Goal: Task Accomplishment & Management: Complete application form

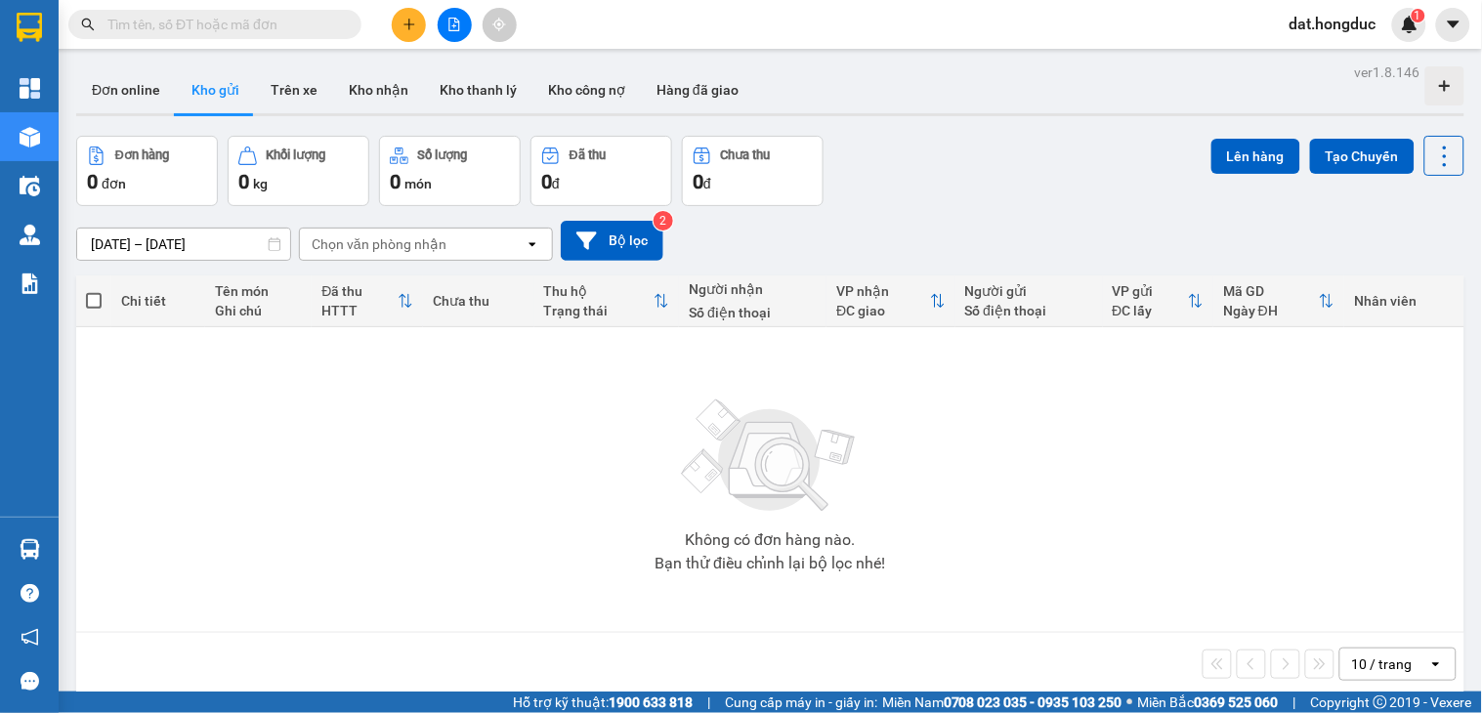
click at [142, 247] on input "[DATE] – [DATE]" at bounding box center [183, 244] width 213 height 31
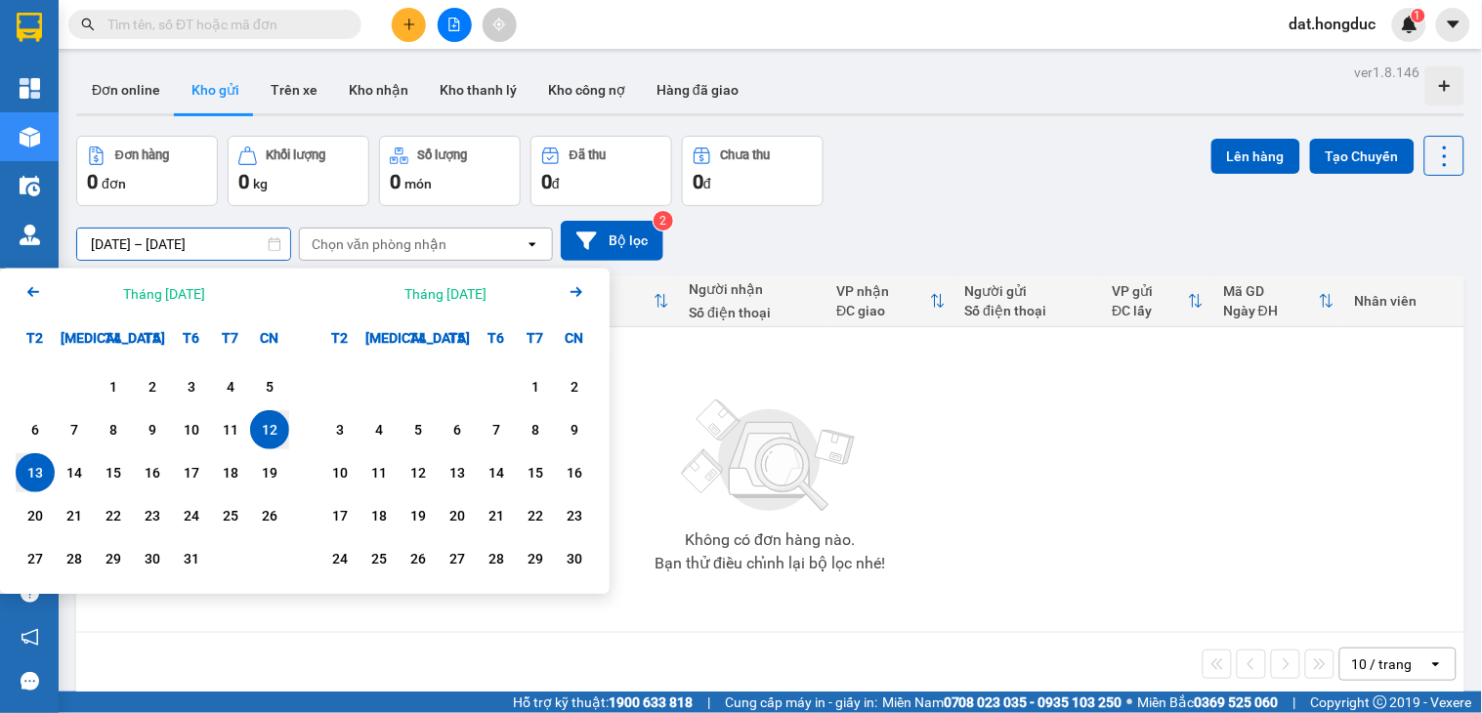
click at [229, 431] on div "11" at bounding box center [230, 429] width 27 height 23
click at [29, 471] on div "13" at bounding box center [34, 472] width 27 height 23
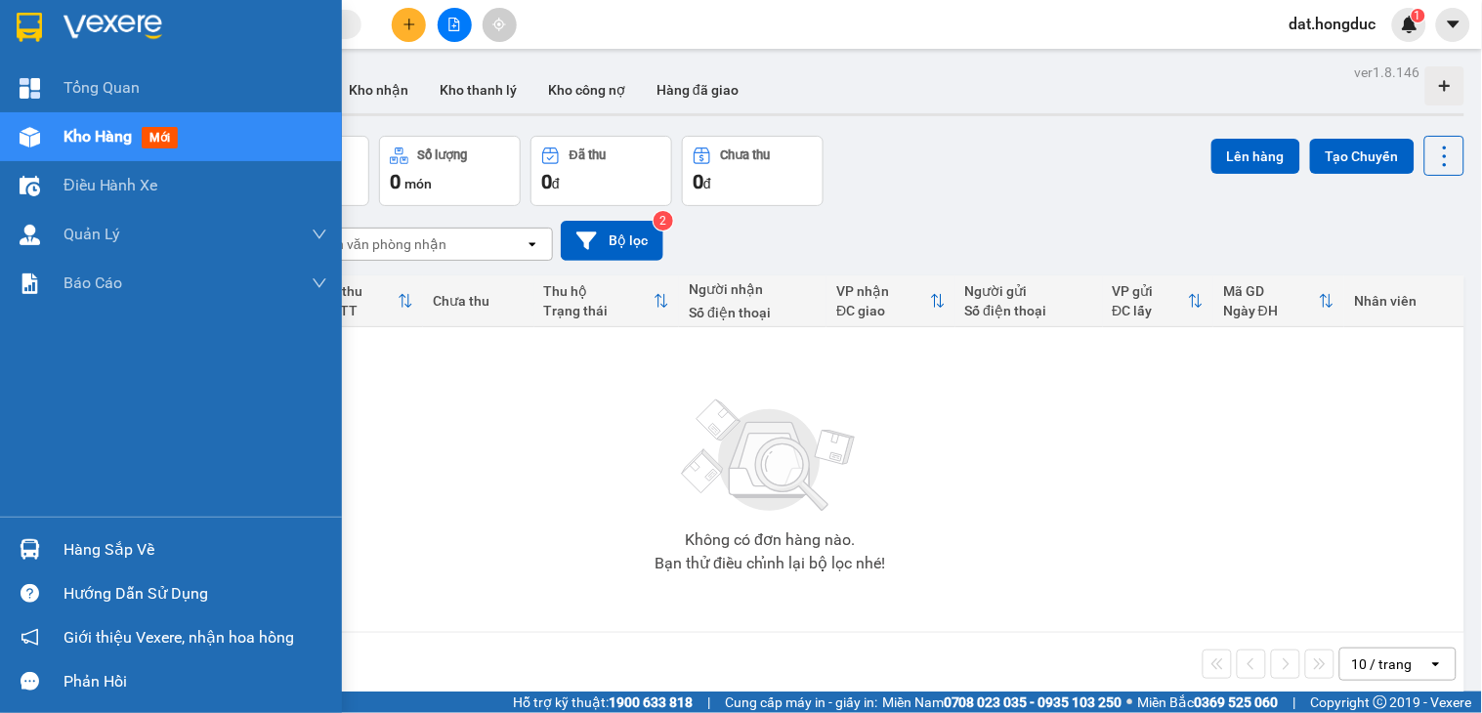
type input "[DATE] – [DATE]"
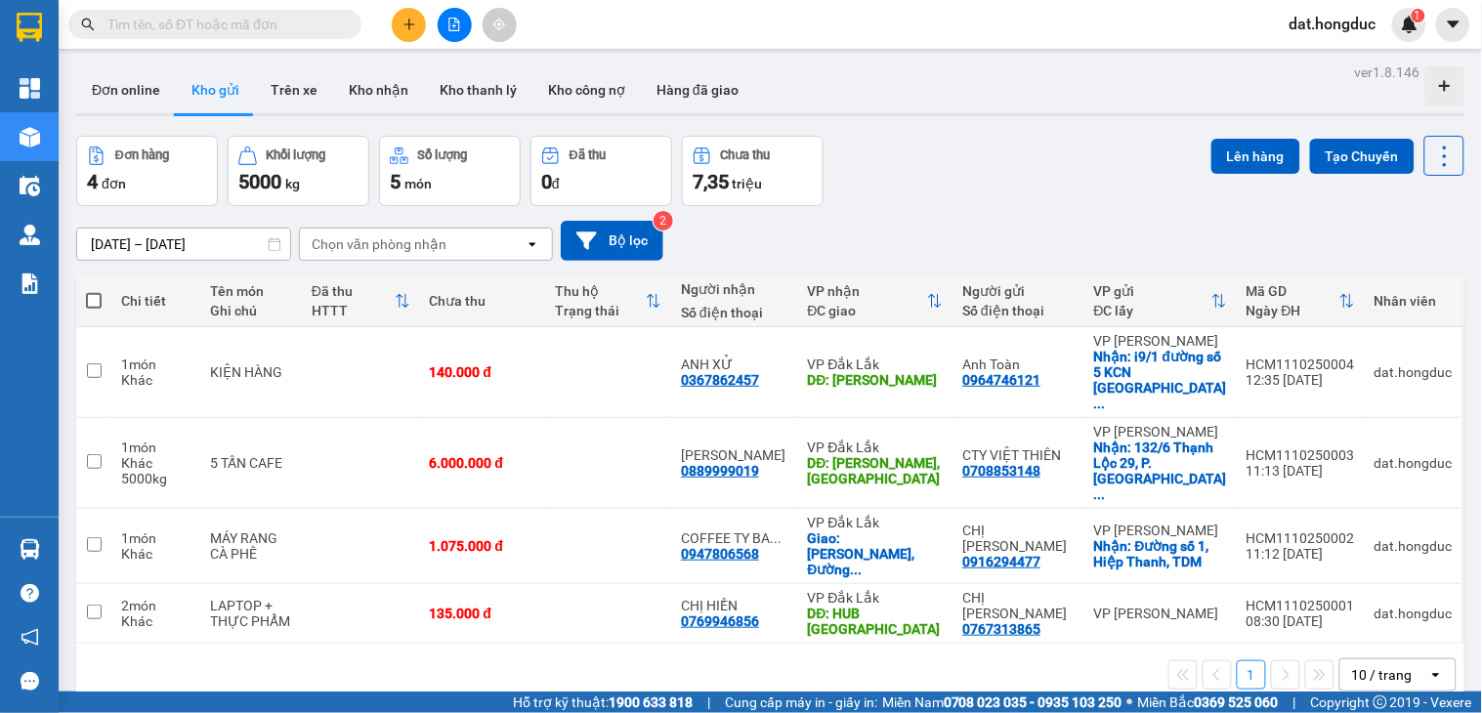
click at [89, 295] on span at bounding box center [94, 301] width 16 height 16
click at [94, 291] on input "checkbox" at bounding box center [94, 291] width 0 height 0
checkbox input "true"
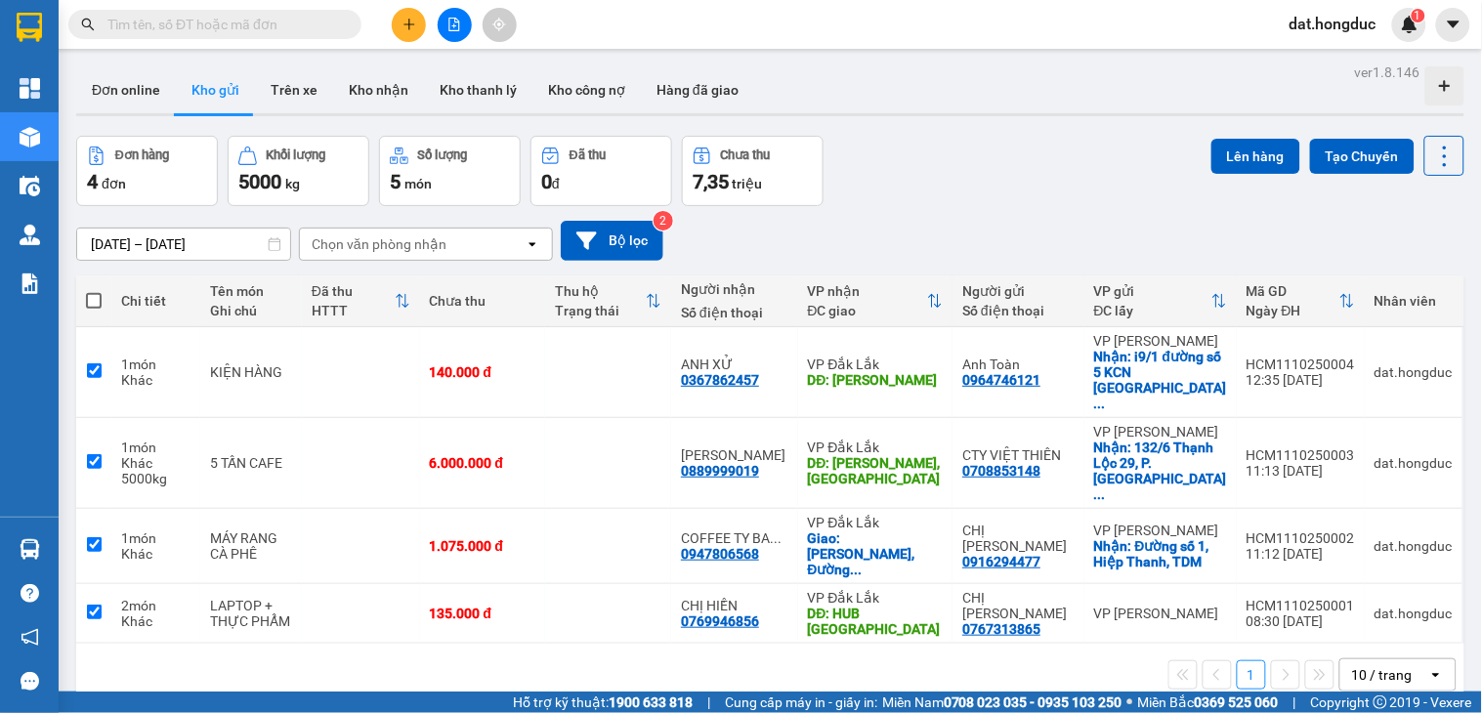
checkbox input "true"
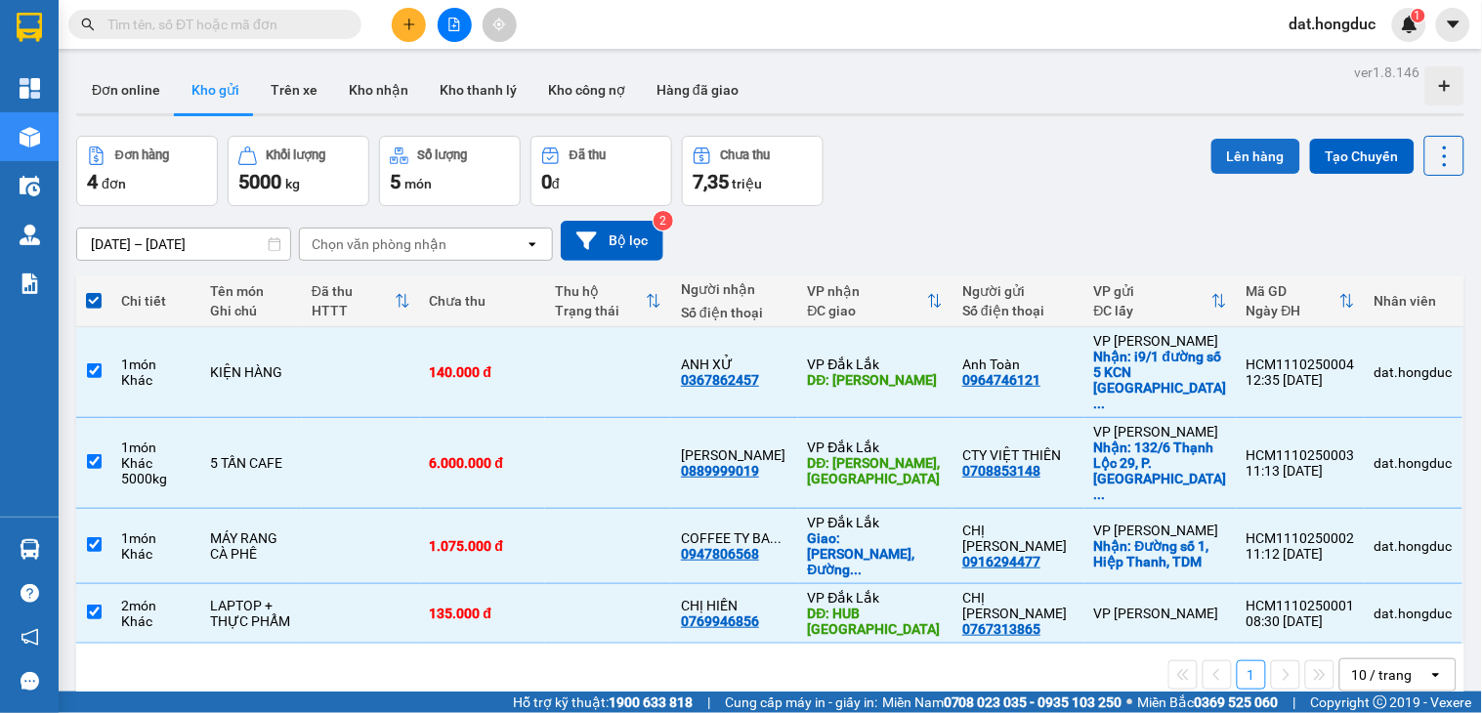
click at [1215, 147] on button "Lên hàng" at bounding box center [1256, 156] width 89 height 35
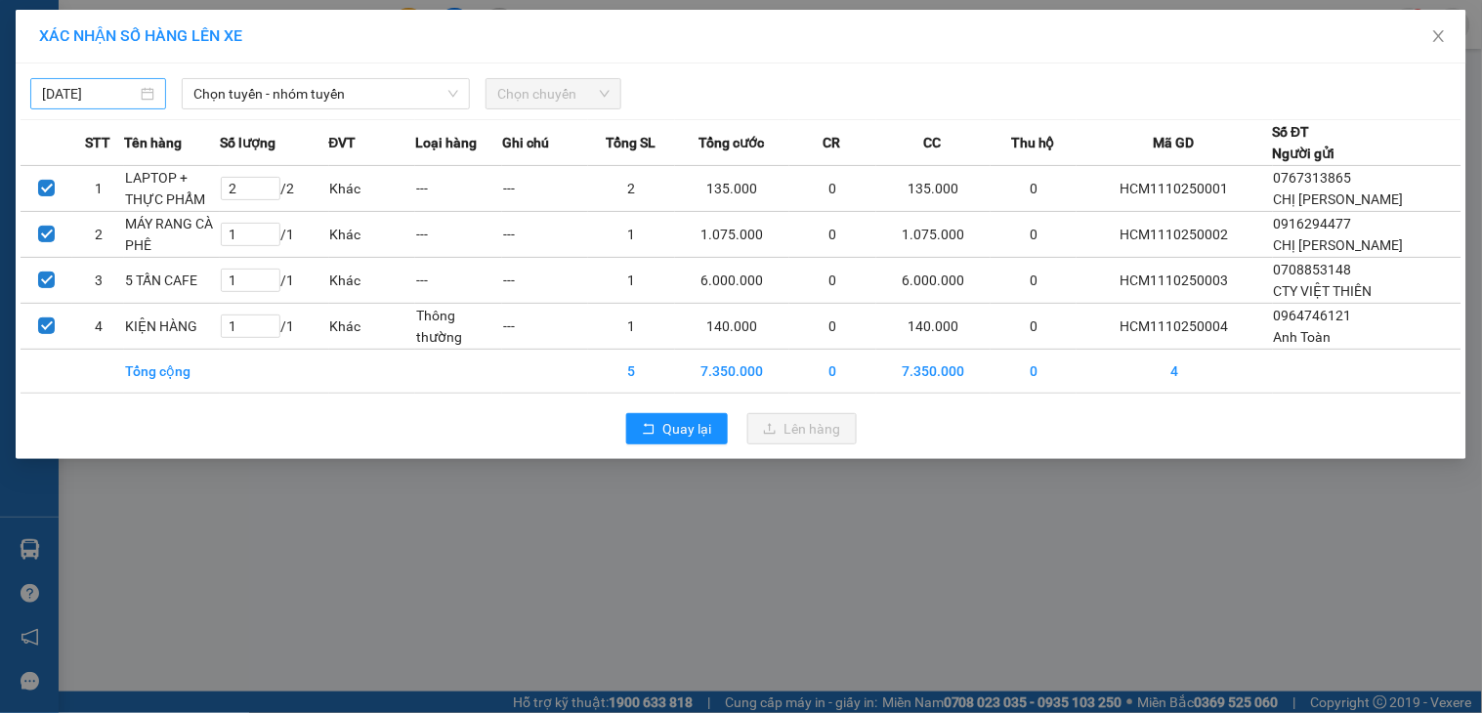
click at [94, 95] on body "Kết quả tìm kiếm ( 0 ) Bộ lọc No Data dat.hongduc 1 Tổng Quan Kho hàng mới Điều…" at bounding box center [741, 356] width 1482 height 713
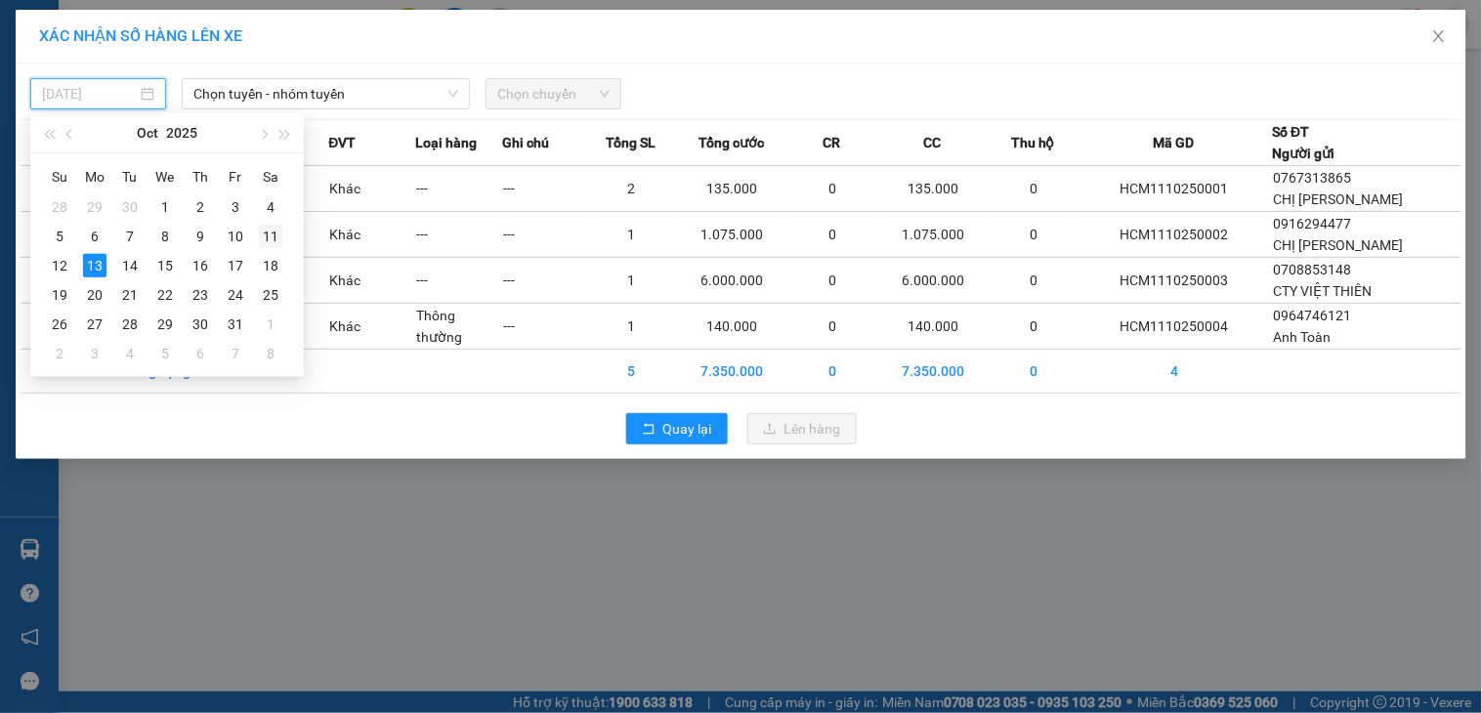
click at [268, 241] on div "11" at bounding box center [270, 236] width 23 height 23
type input "[DATE]"
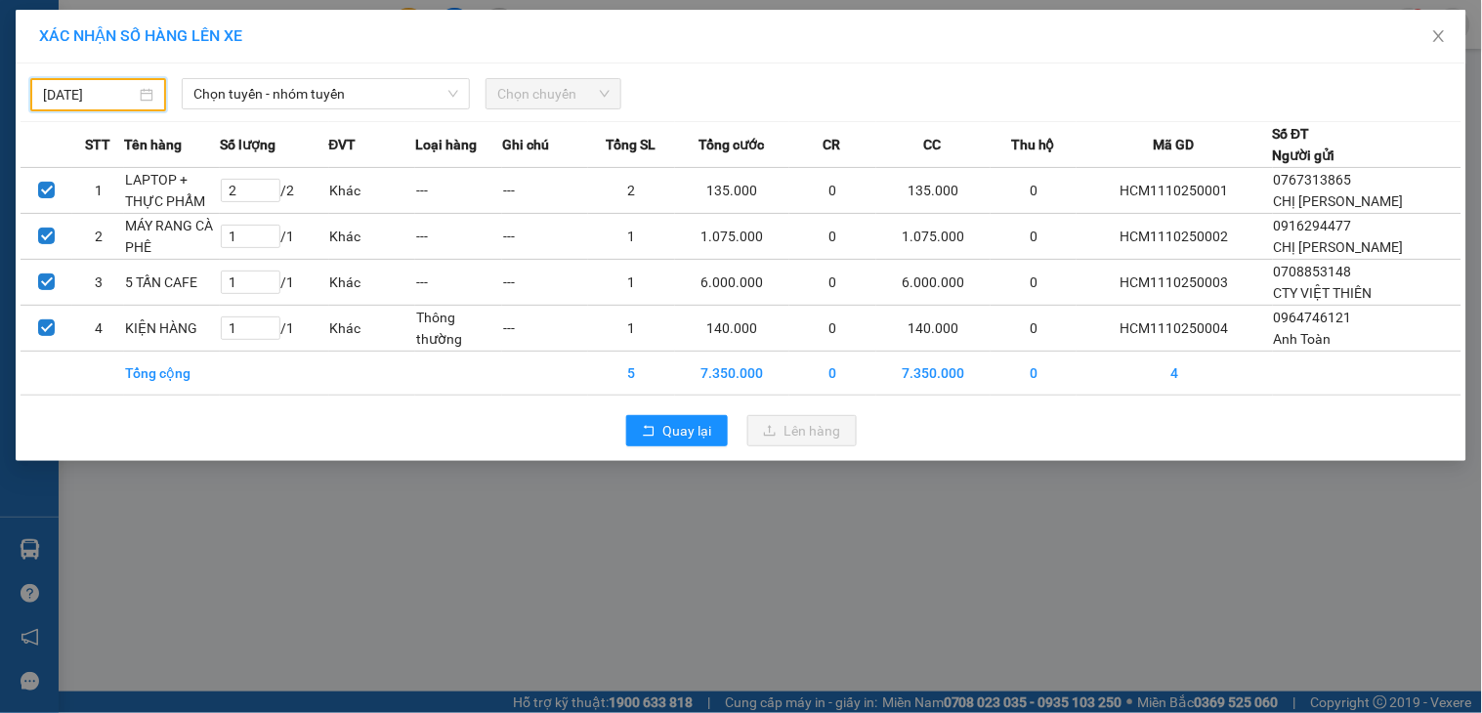
click at [567, 86] on span "Chọn chuyến" at bounding box center [553, 93] width 112 height 29
click at [359, 91] on span "Chọn tuyến - nhóm tuyến" at bounding box center [325, 93] width 265 height 29
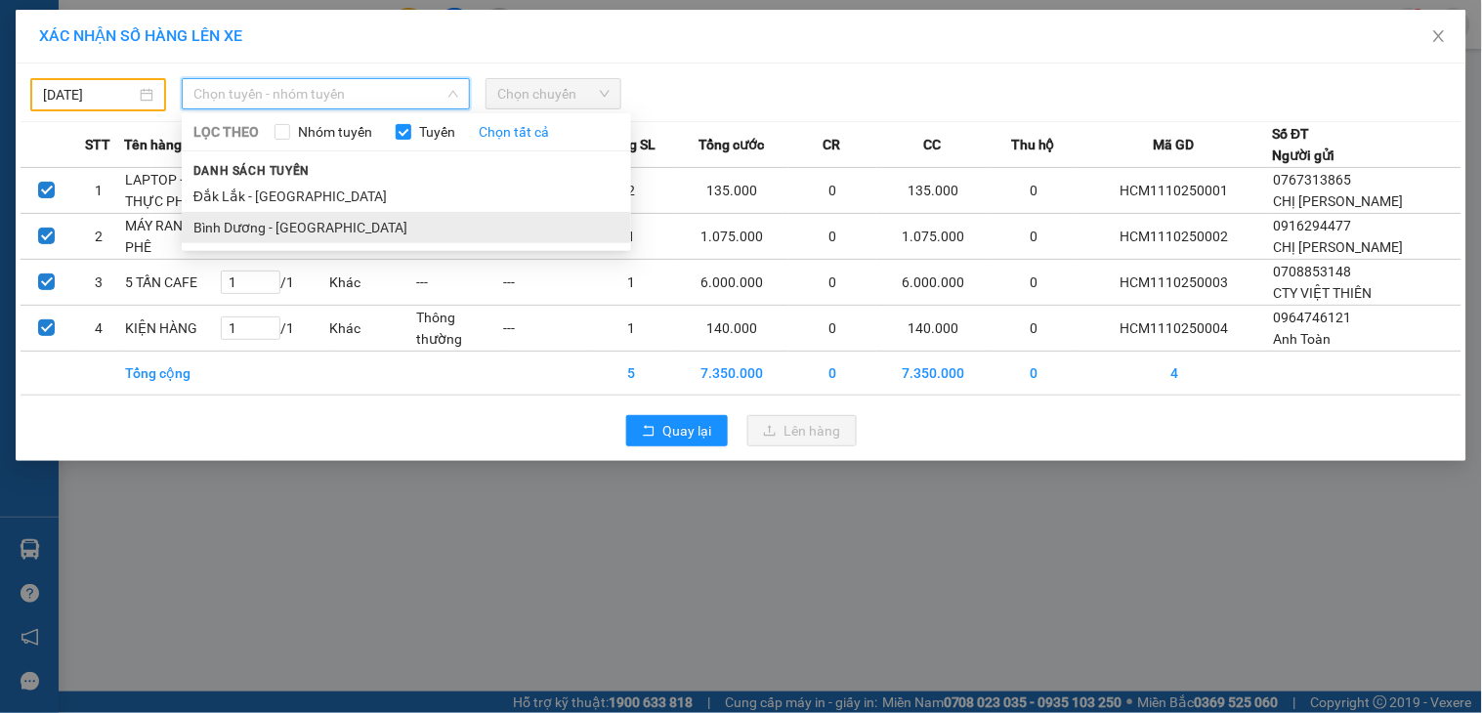
click at [280, 220] on li "Bình Dương - [GEOGRAPHIC_DATA]" at bounding box center [406, 227] width 449 height 31
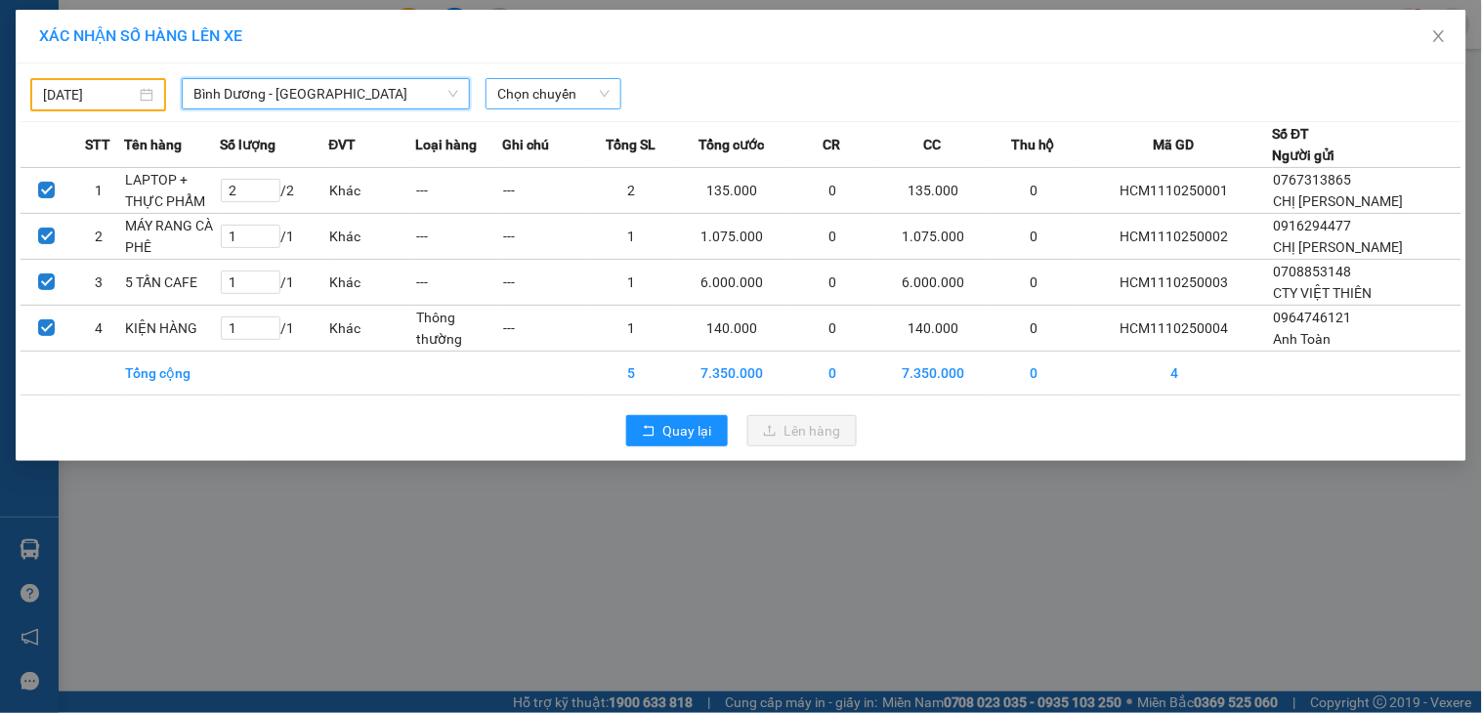
click at [565, 92] on span "Chọn chuyến" at bounding box center [553, 93] width 112 height 29
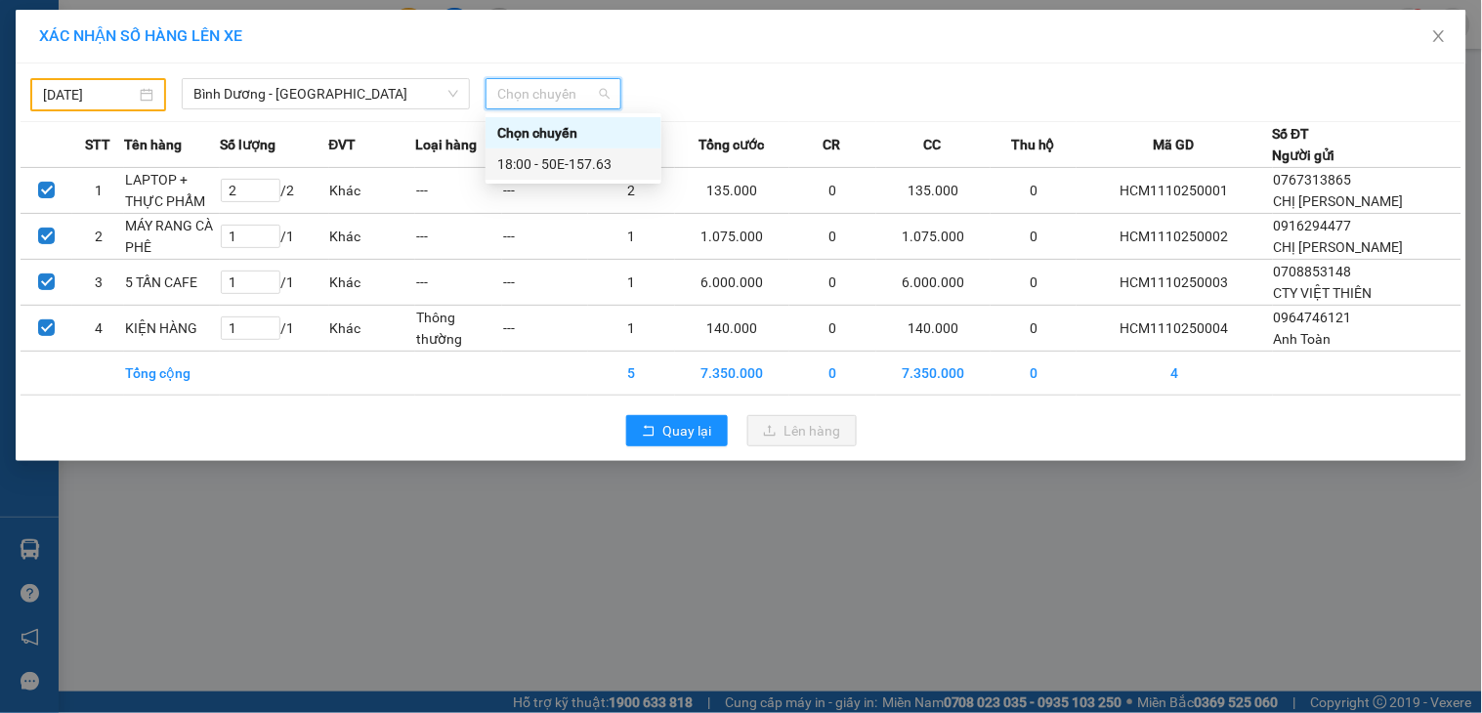
click at [572, 167] on div "18:00 - 50E-157.63" at bounding box center [573, 163] width 152 height 21
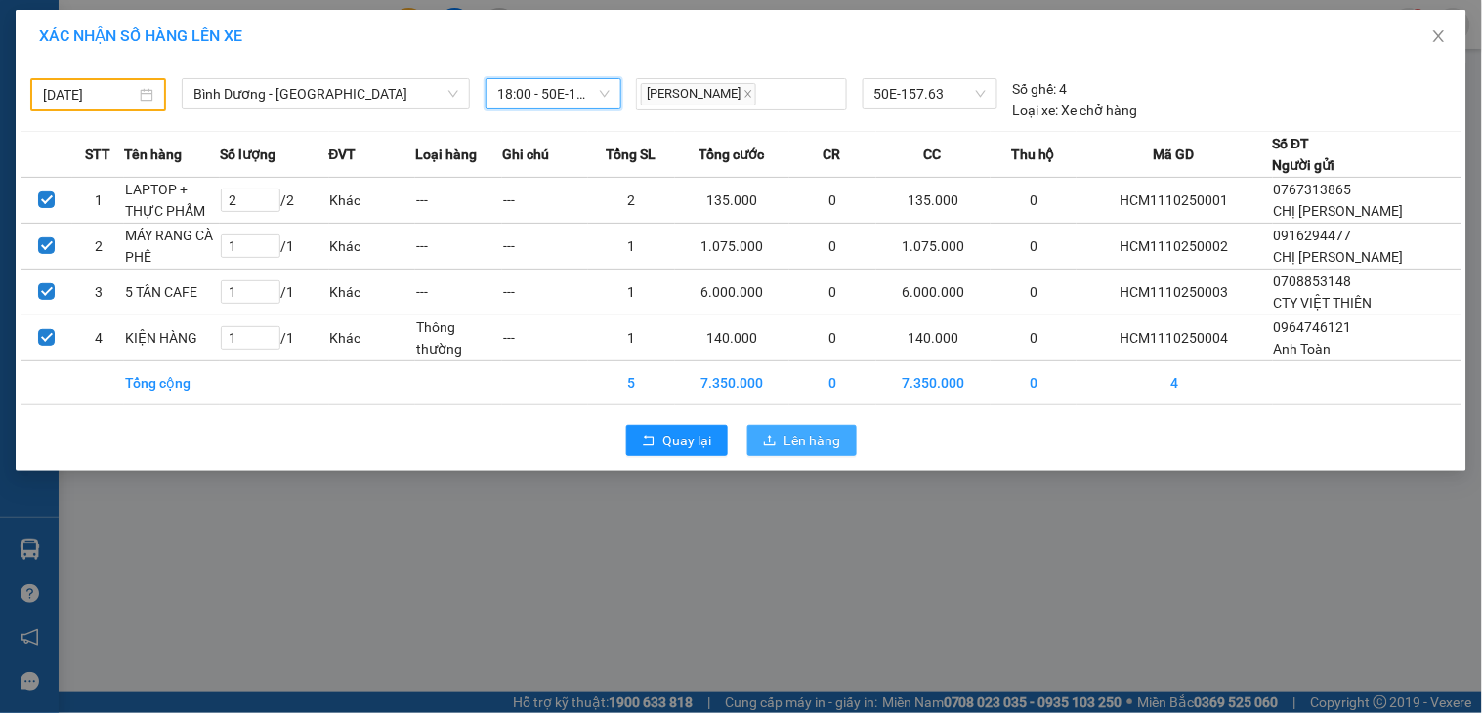
click at [825, 442] on span "Lên hàng" at bounding box center [813, 440] width 57 height 21
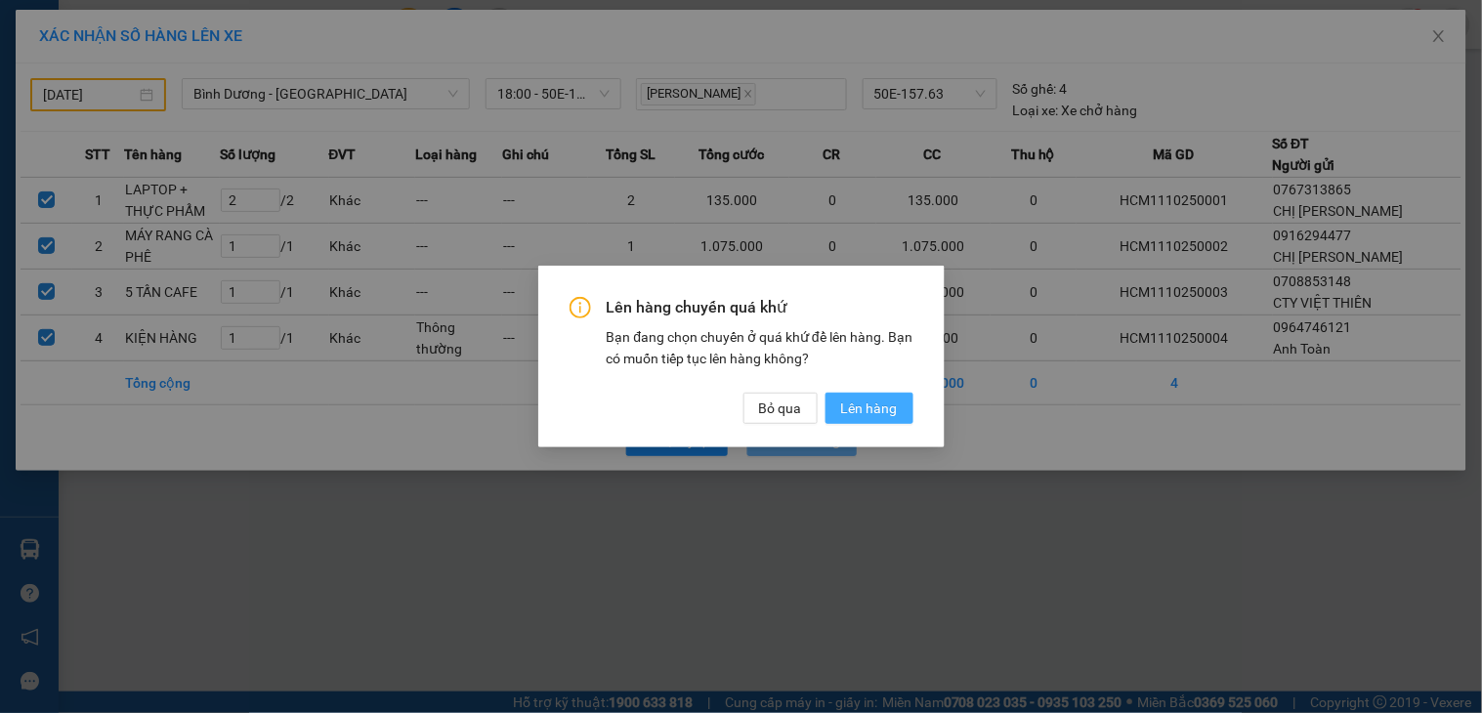
click at [856, 399] on span "Lên hàng" at bounding box center [869, 408] width 57 height 21
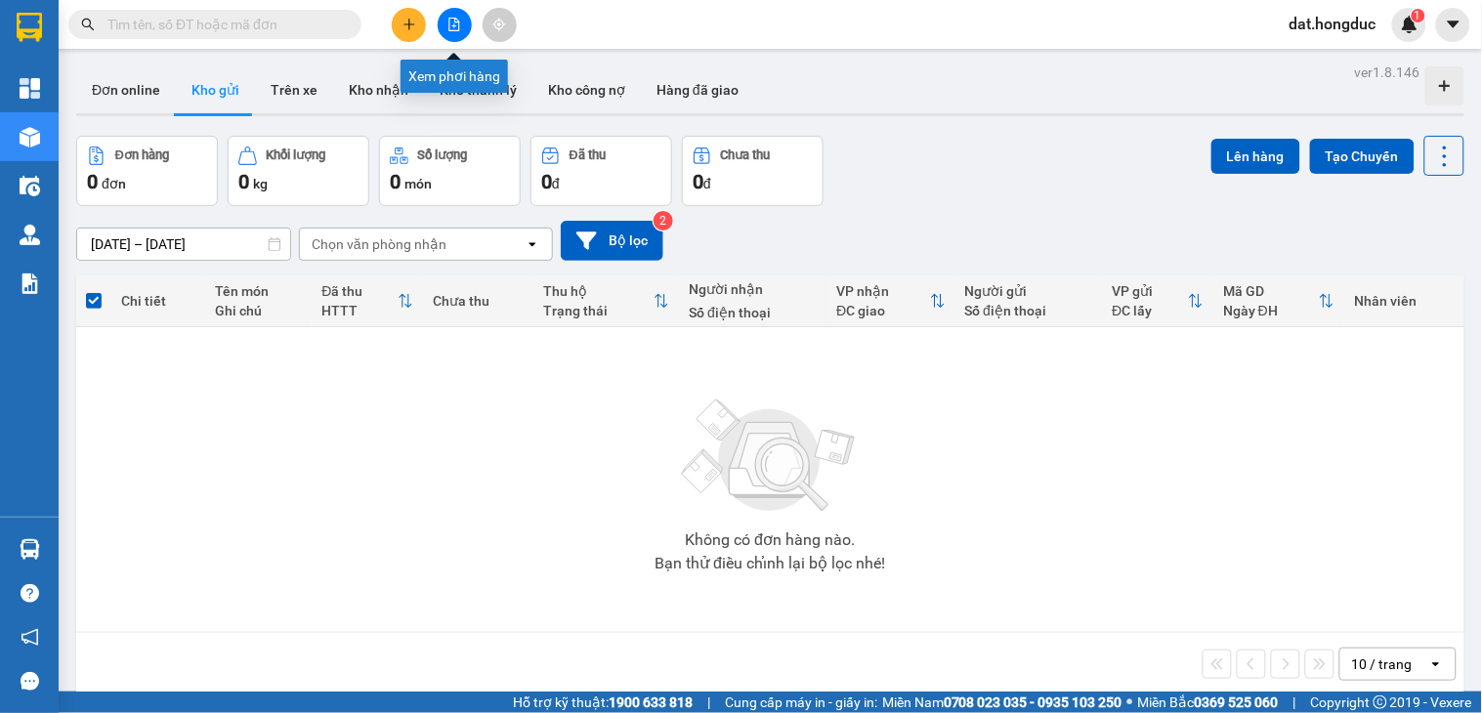
click at [451, 32] on button at bounding box center [455, 25] width 34 height 34
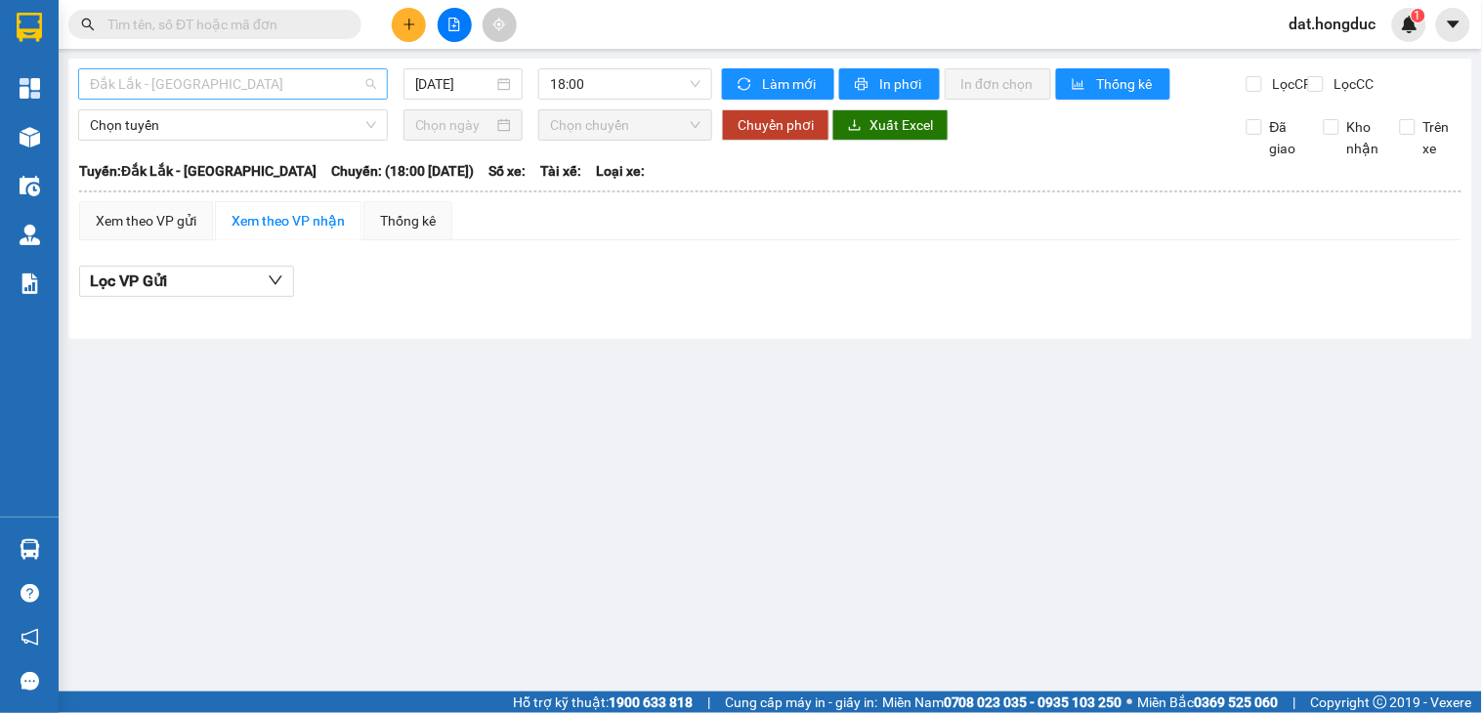
click at [256, 76] on span "Đắk Lắk - [GEOGRAPHIC_DATA]" at bounding box center [233, 83] width 286 height 29
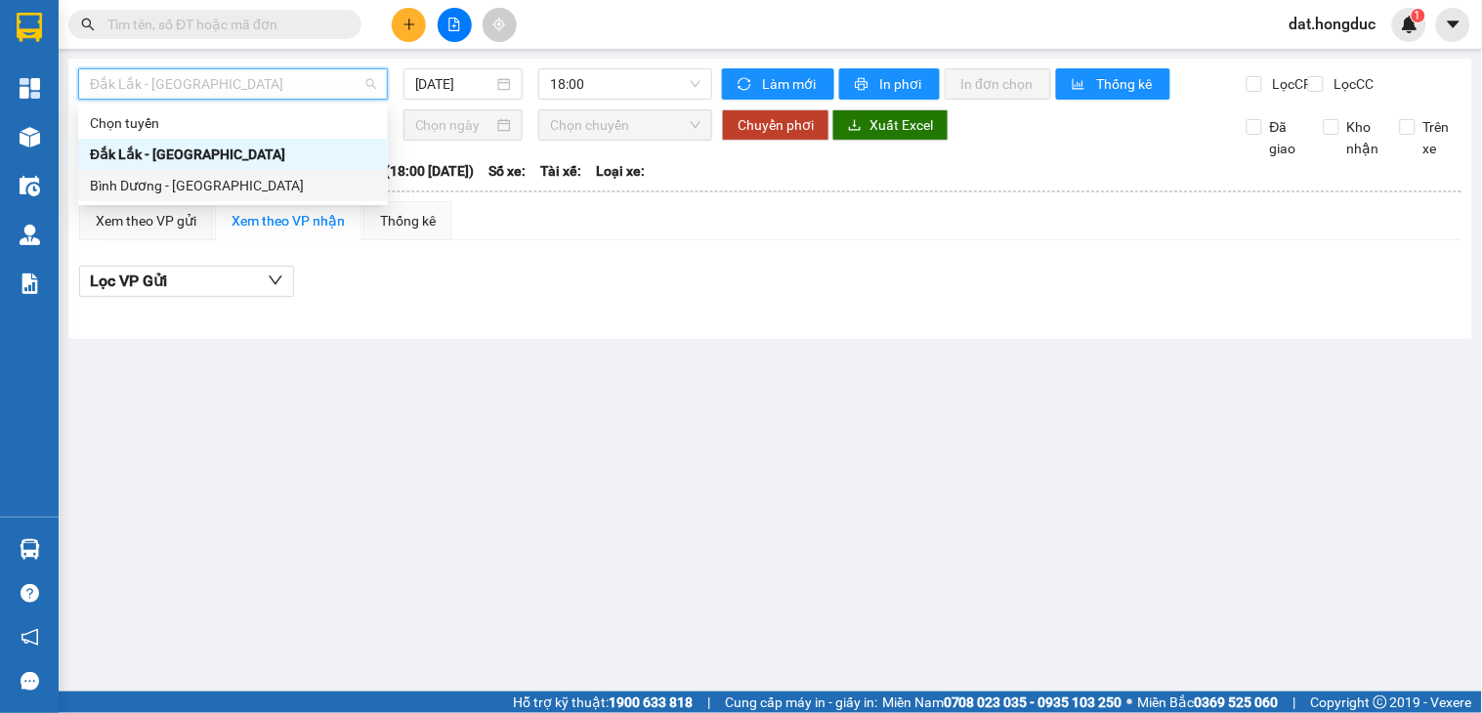
click at [187, 188] on div "Bình Dương - [GEOGRAPHIC_DATA]" at bounding box center [233, 185] width 286 height 21
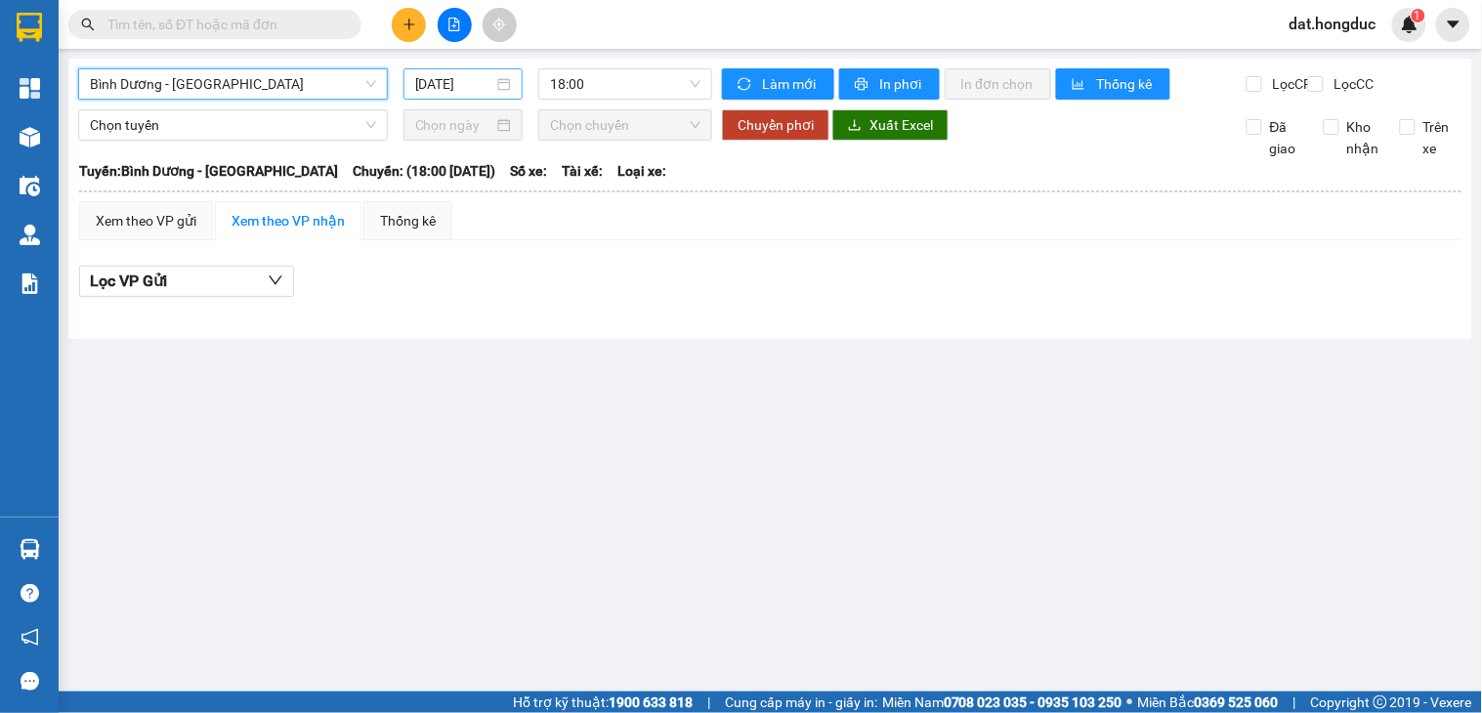
click at [475, 88] on input "[DATE]" at bounding box center [454, 83] width 79 height 21
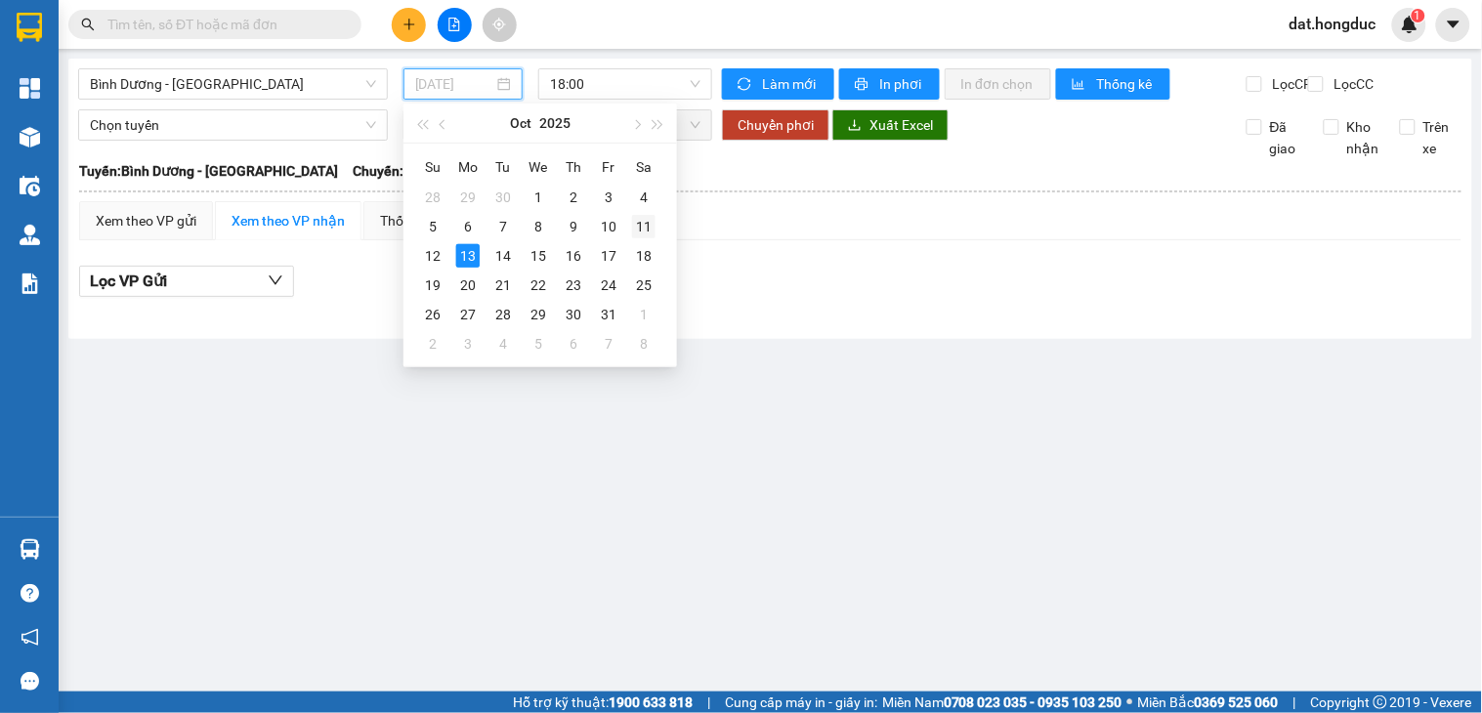
click at [642, 233] on div "11" at bounding box center [643, 226] width 23 height 23
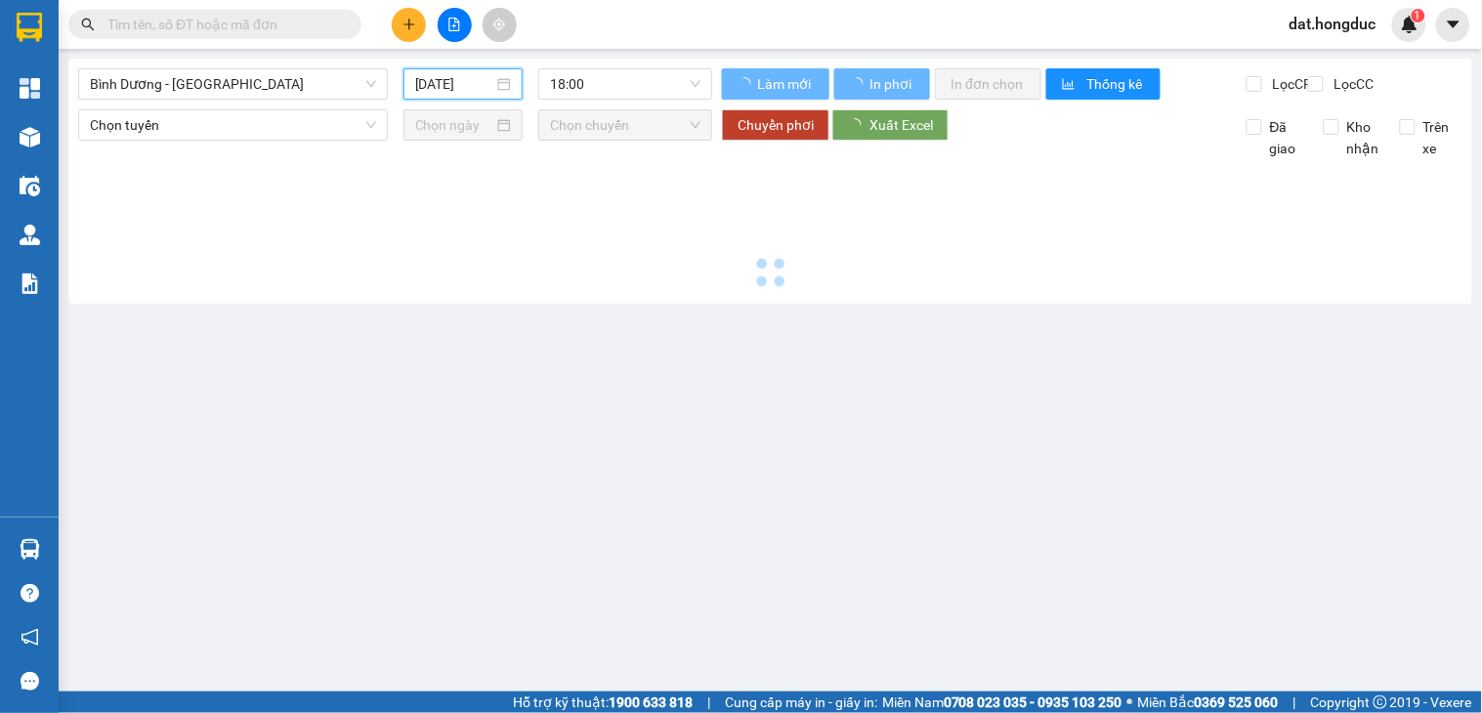
type input "[DATE]"
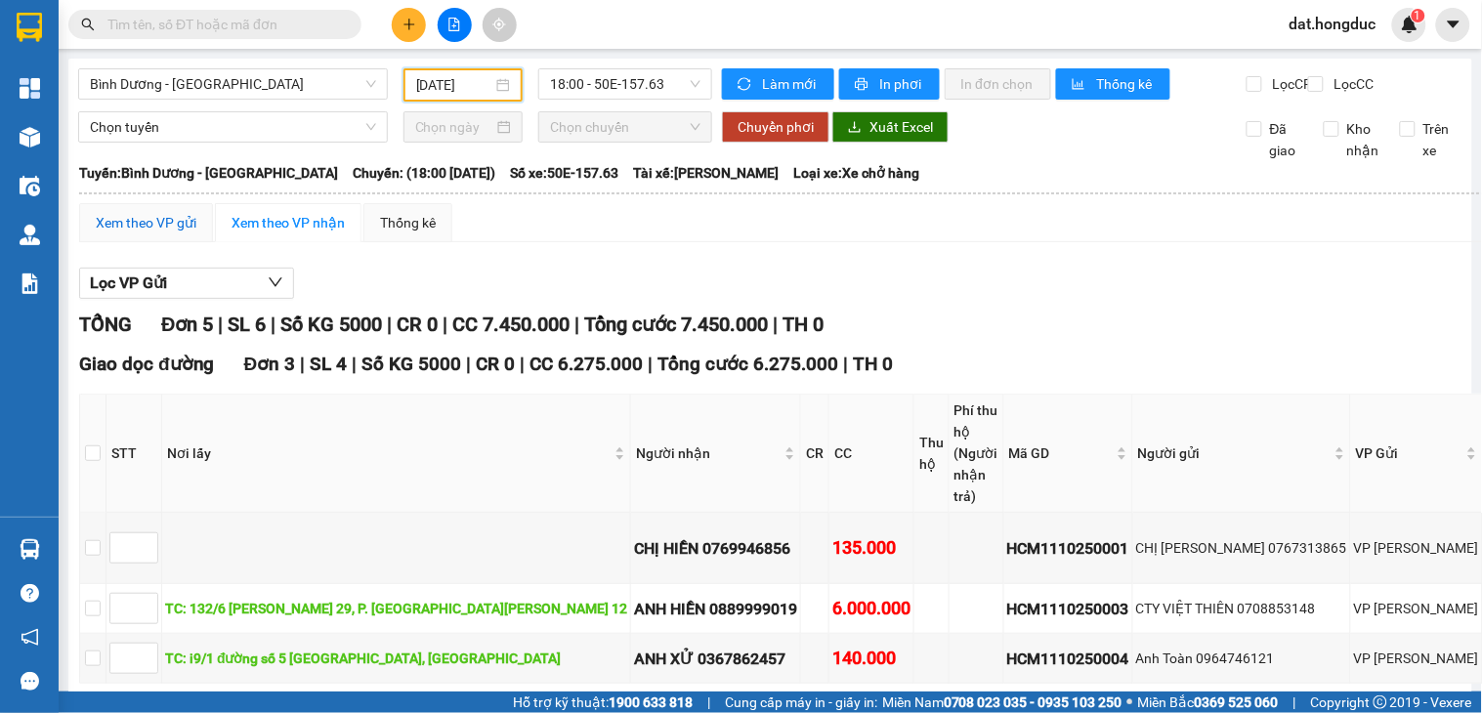
click at [150, 234] on div "Xem theo VP gửi" at bounding box center [146, 222] width 101 height 21
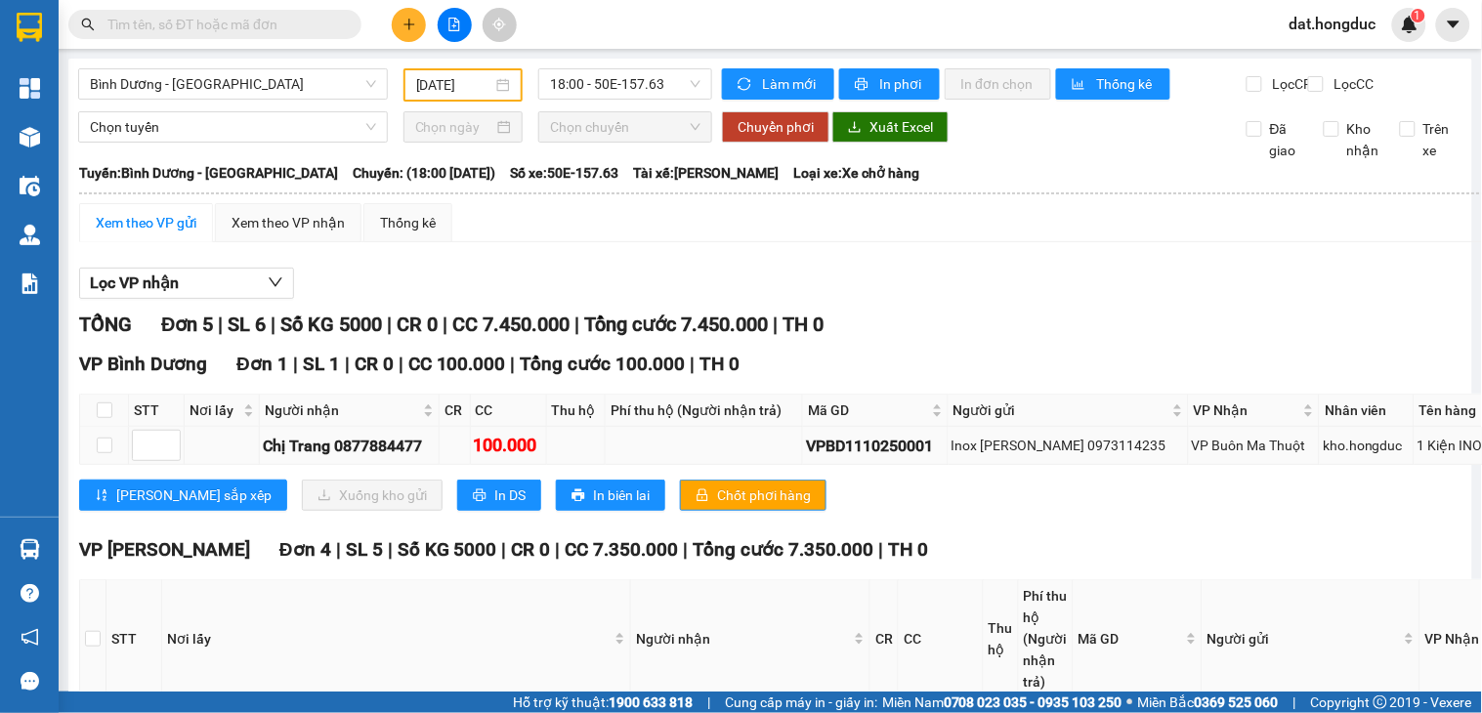
click at [806, 458] on div "VPBD1110250001" at bounding box center [875, 446] width 139 height 24
copy div "VPBD1110250001"
click at [237, 25] on input "text" at bounding box center [222, 24] width 231 height 21
paste input "VPBD1110250001"
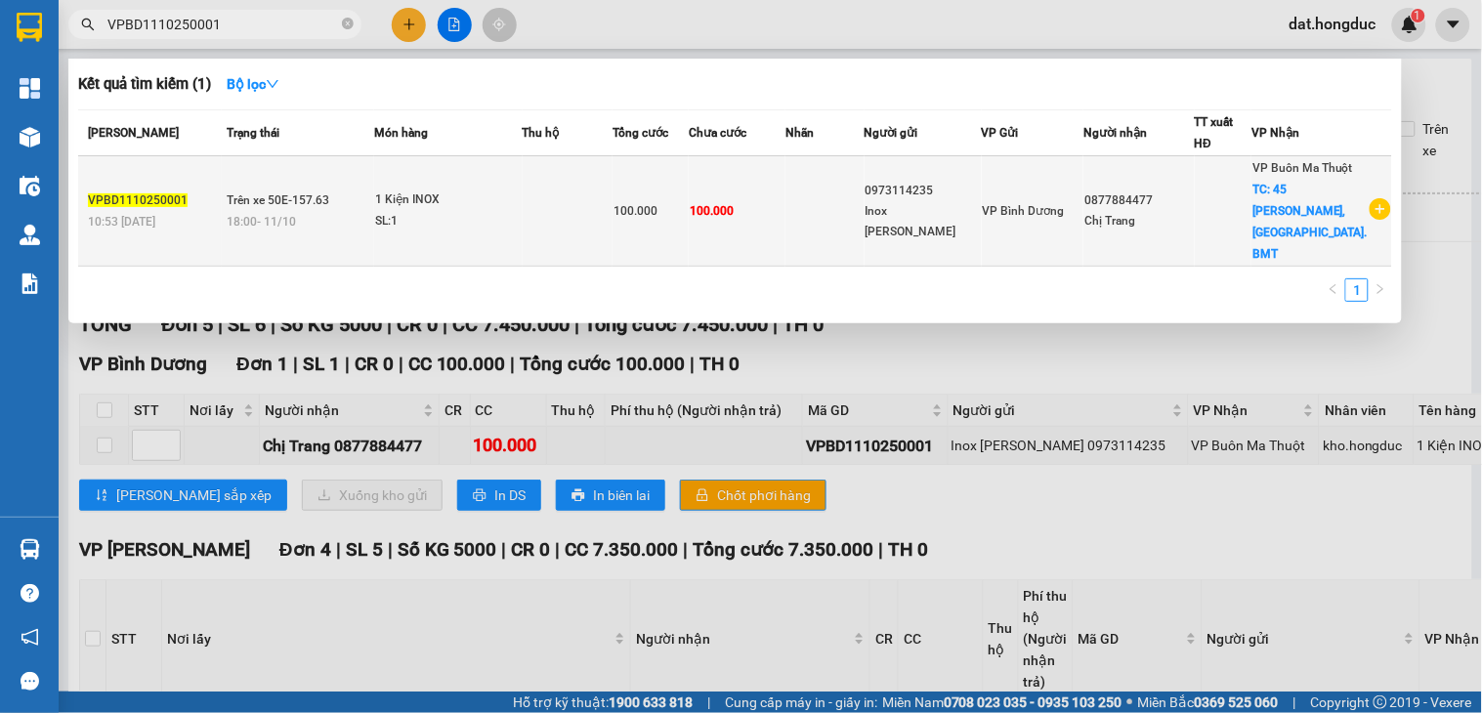
type input "VPBD1110250001"
click at [193, 202] on div "VPBD1110250001" at bounding box center [154, 201] width 133 height 21
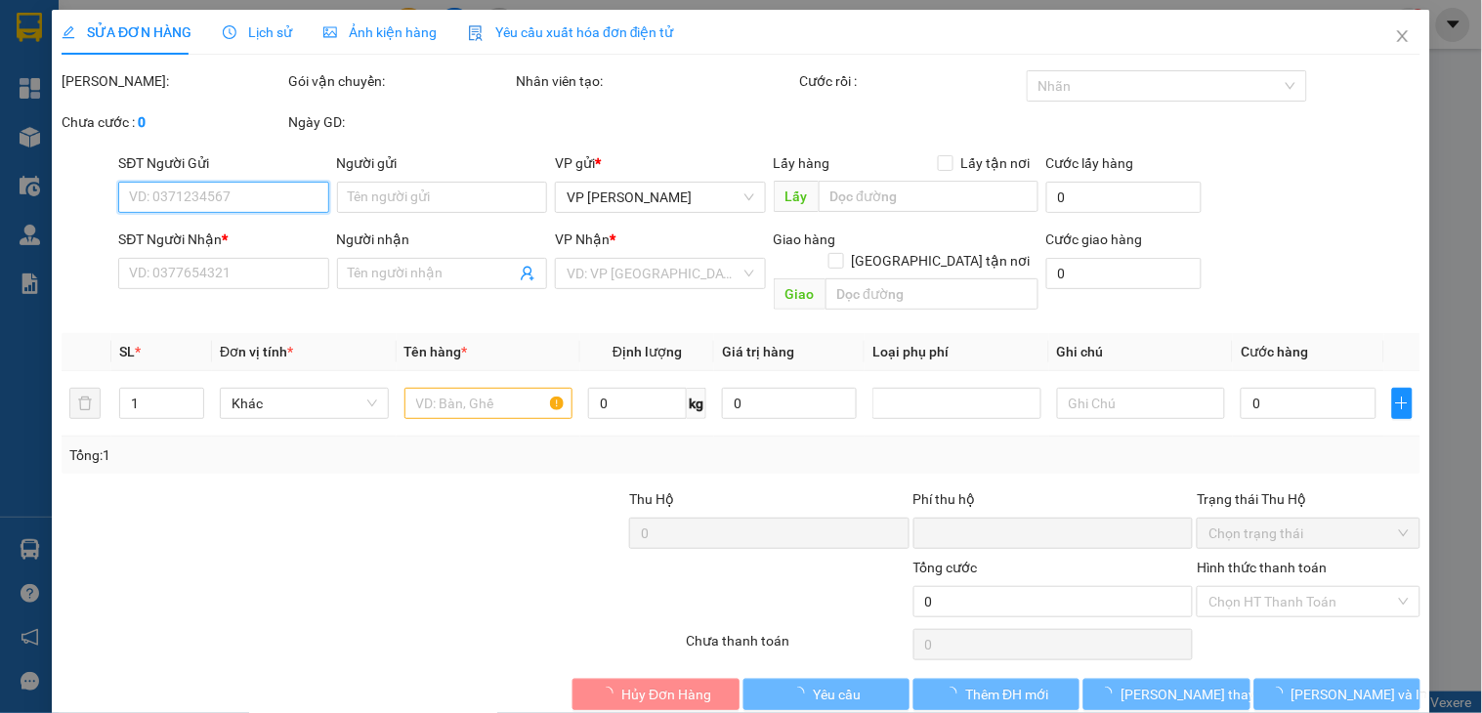
type input "0973114235"
type input "Inox [PERSON_NAME]"
type input "0877884477"
type input "Chị Trang"
checkbox input "true"
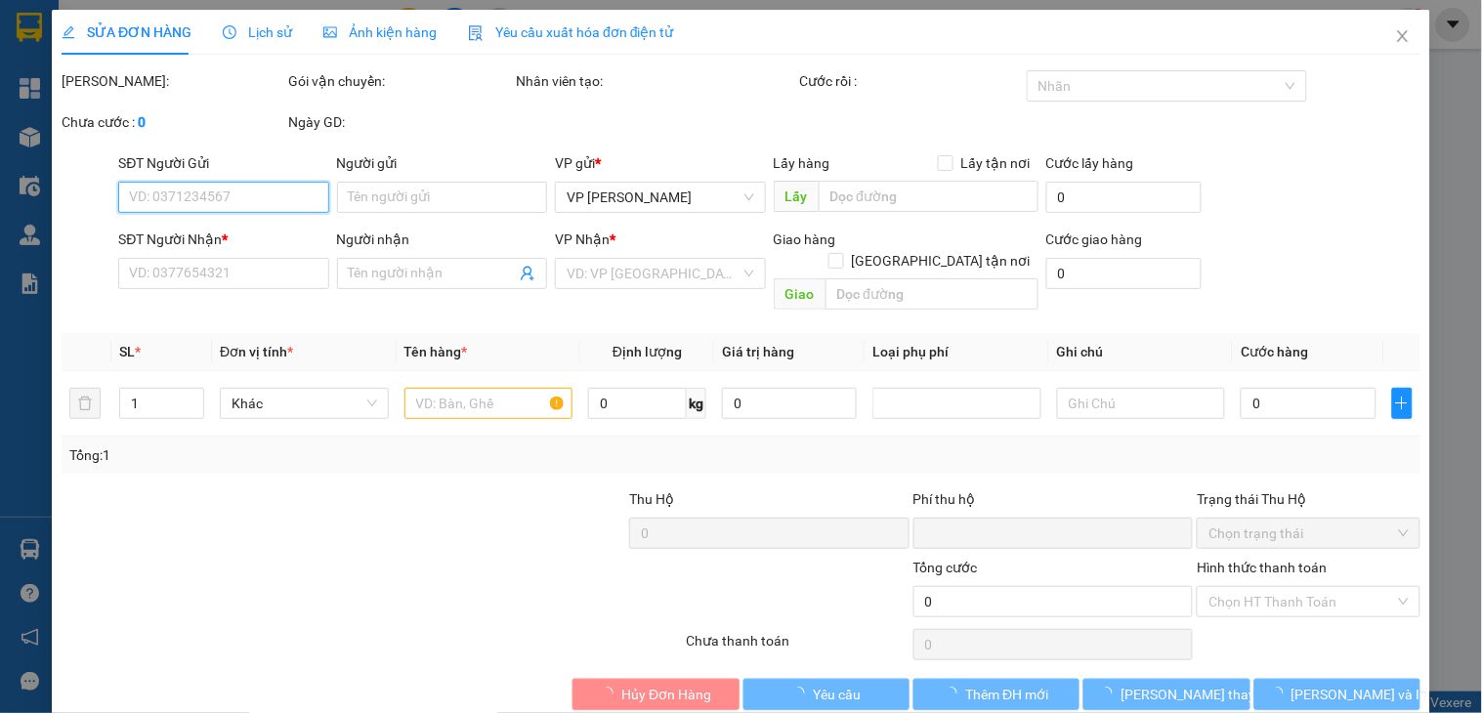
type input "45 [PERSON_NAME], TP. BMT"
type input "0"
type input "100.000"
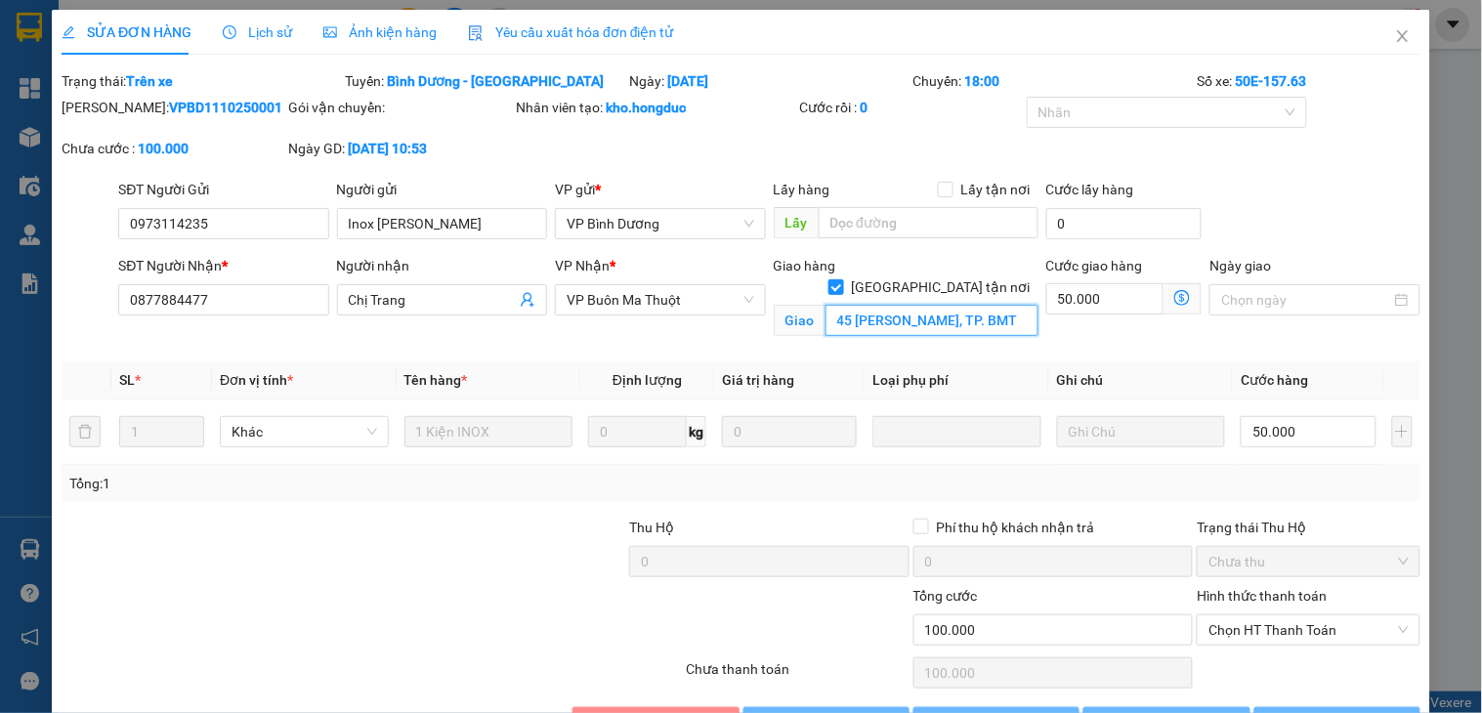
click at [939, 306] on input "45 [PERSON_NAME], TP. BMT" at bounding box center [932, 320] width 213 height 31
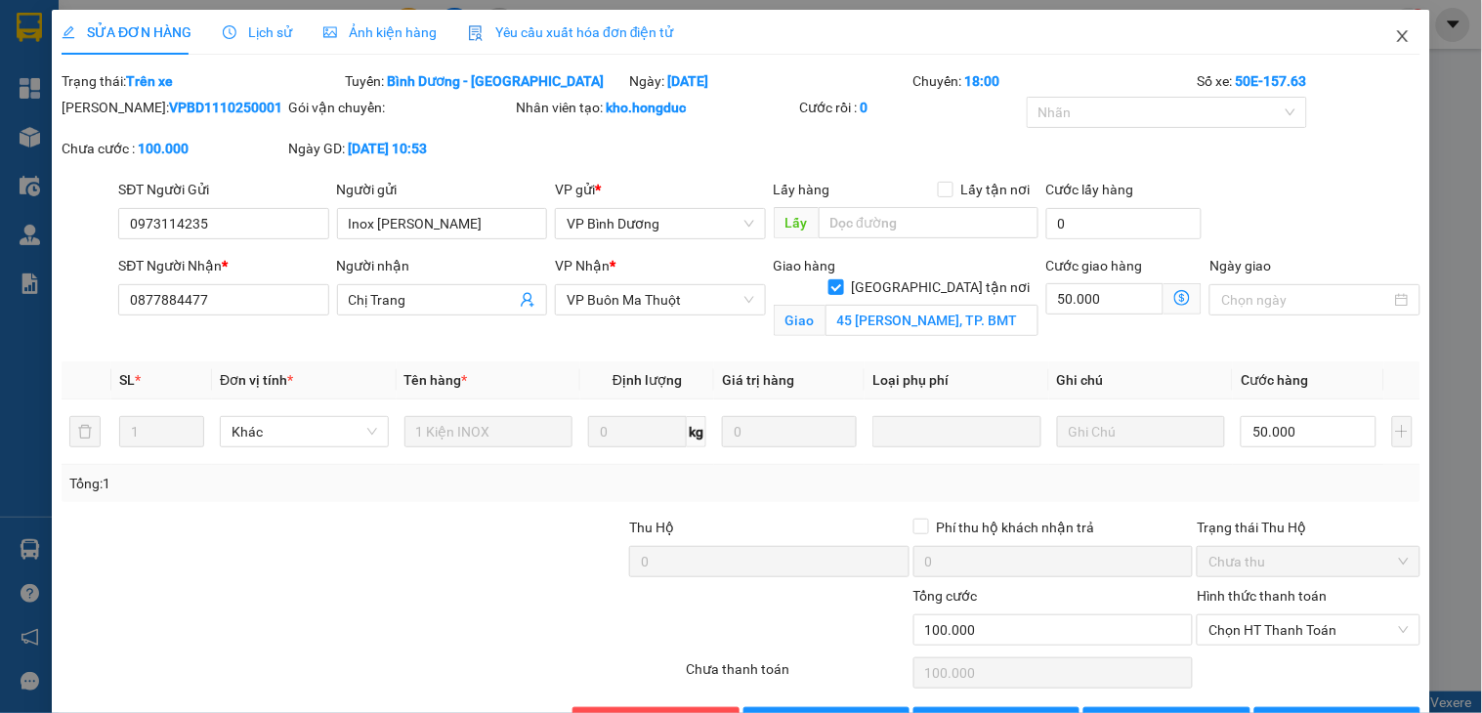
click at [1395, 41] on icon "close" at bounding box center [1403, 36] width 16 height 16
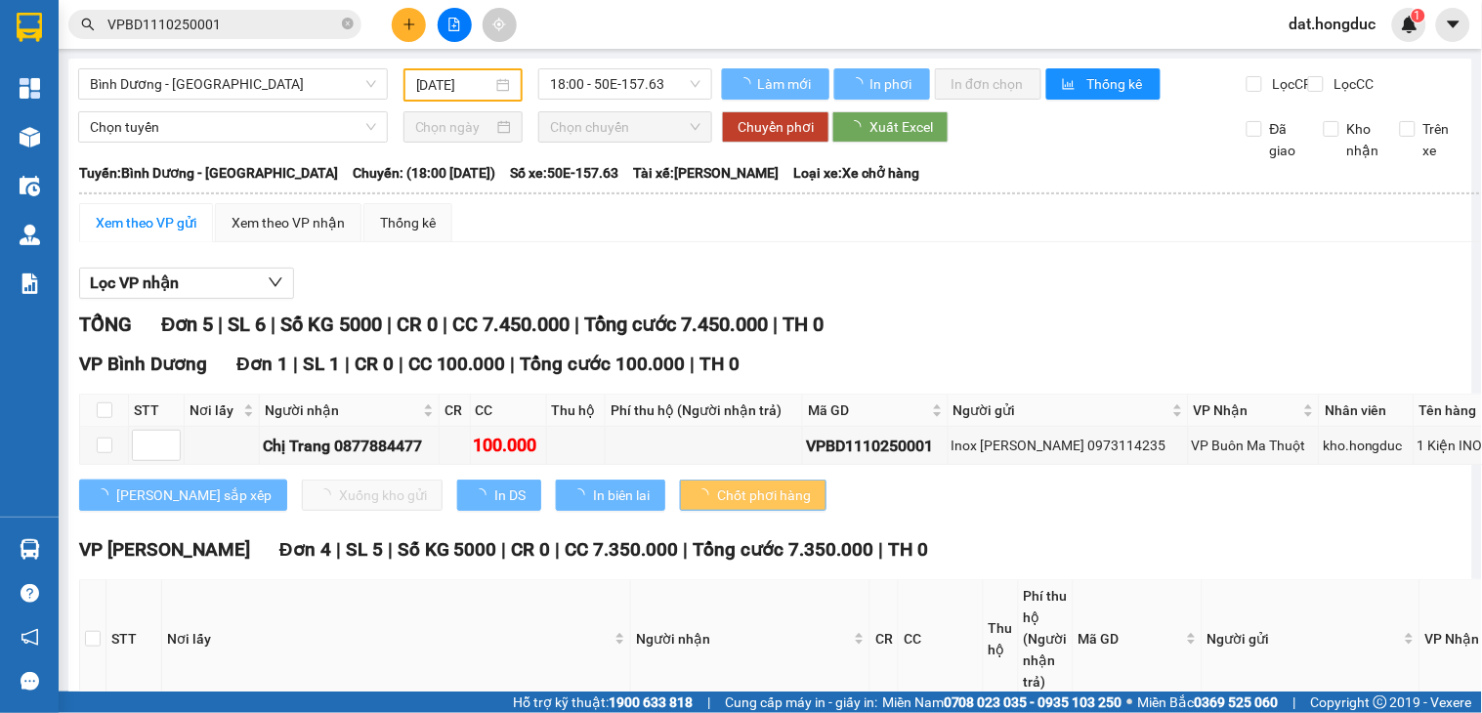
click at [346, 21] on icon "close-circle" at bounding box center [348, 24] width 12 height 12
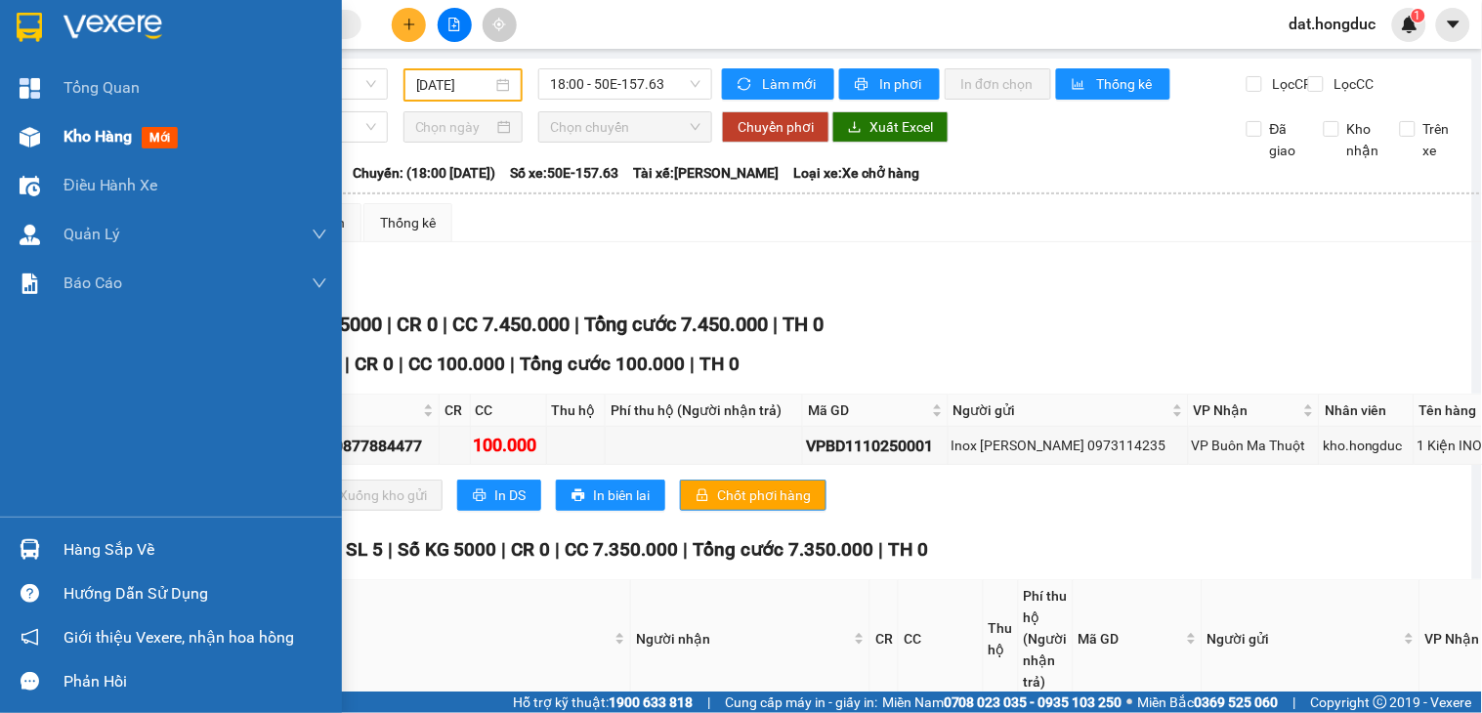
click at [130, 144] on span "Kho hàng" at bounding box center [98, 136] width 68 height 19
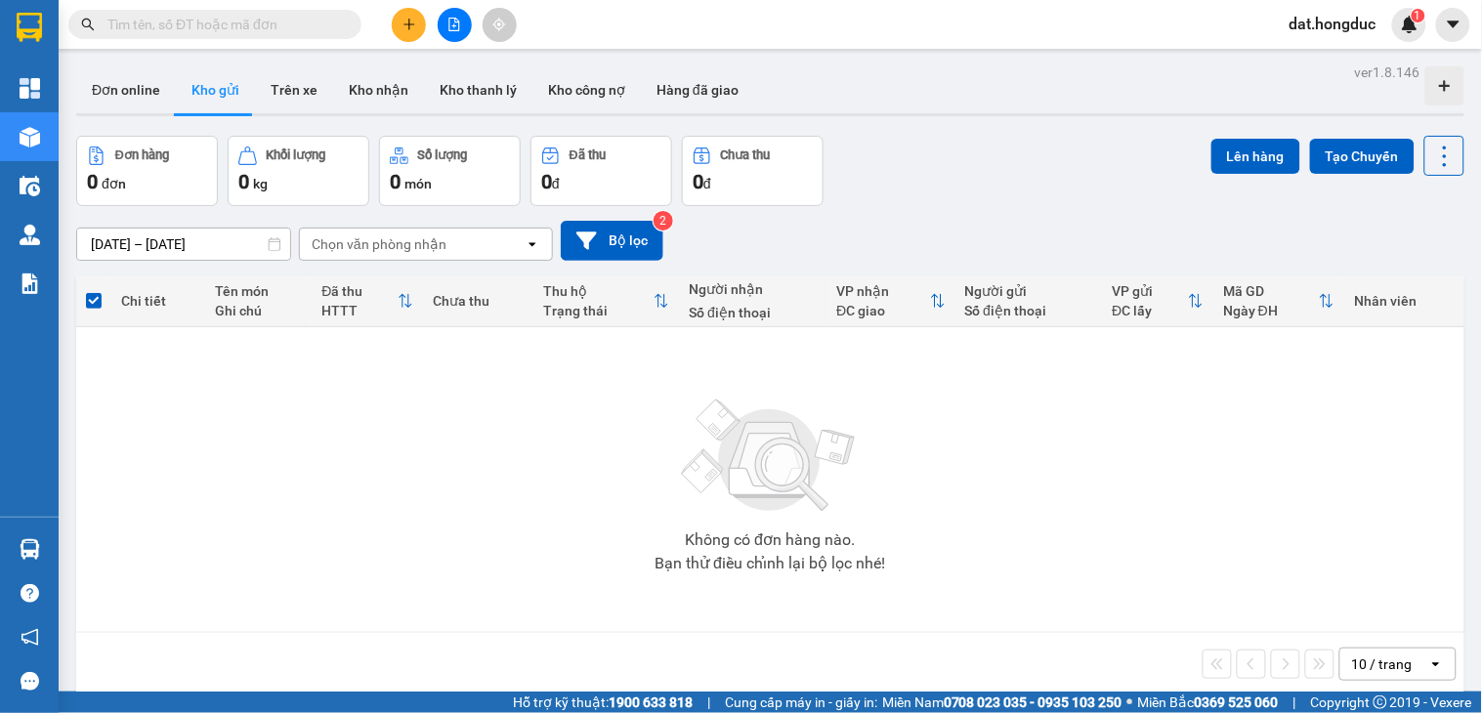
click at [266, 23] on input "text" at bounding box center [222, 24] width 231 height 21
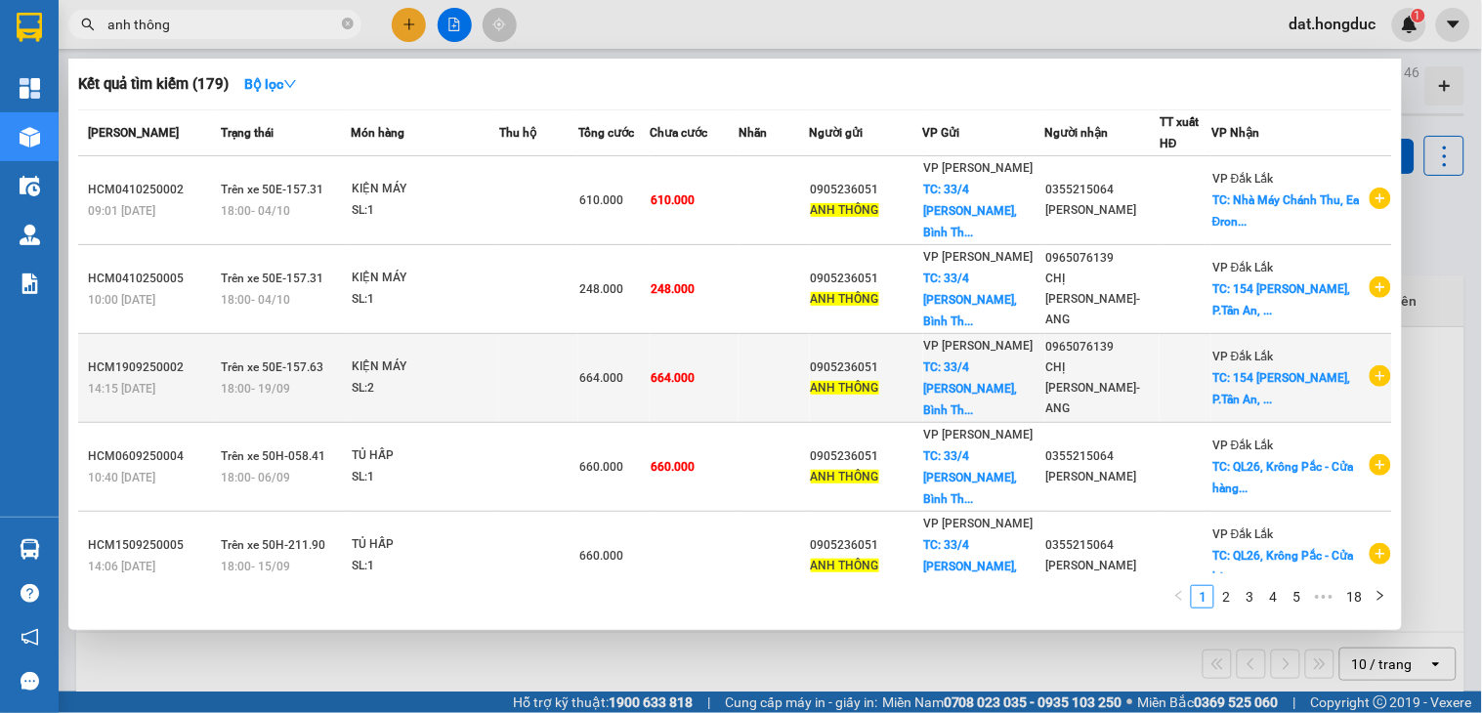
type input "anh thông"
click at [537, 358] on td at bounding box center [538, 378] width 79 height 89
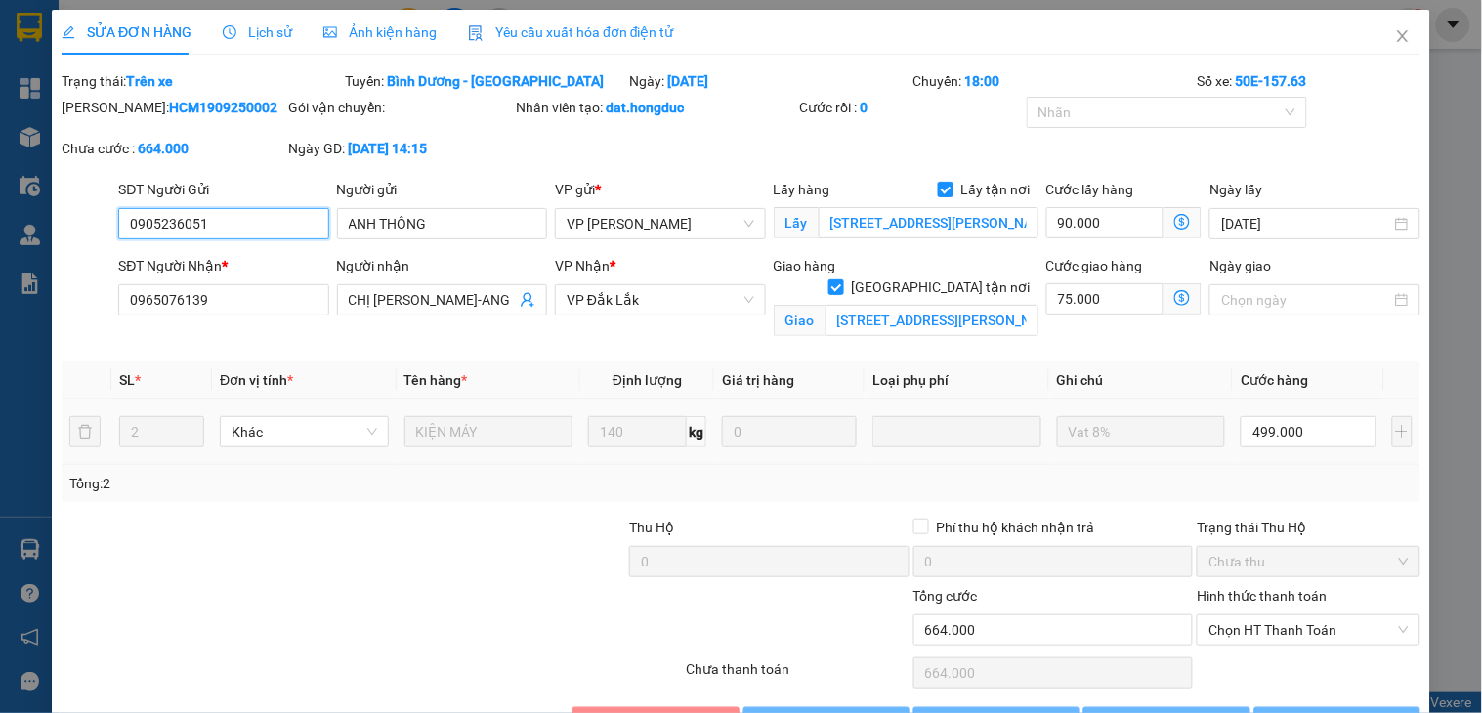
type input "0905236051"
type input "ANH THÔNG"
checkbox input "true"
type input "[STREET_ADDRESS][PERSON_NAME]"
type input "0965076139"
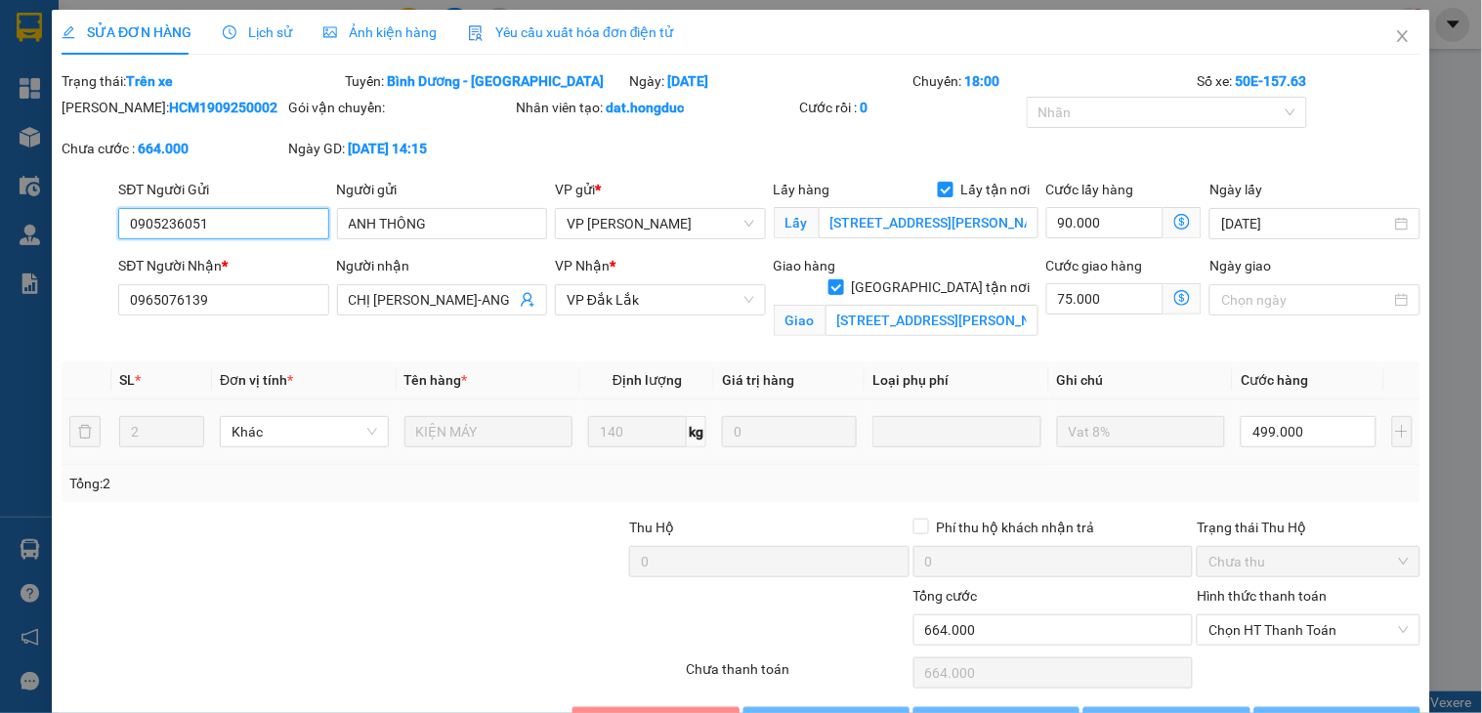
type input "CHỊ [PERSON_NAME]-ANG"
checkbox input "true"
type input "[STREET_ADDRESS][PERSON_NAME]"
type input "0"
type input "664.000"
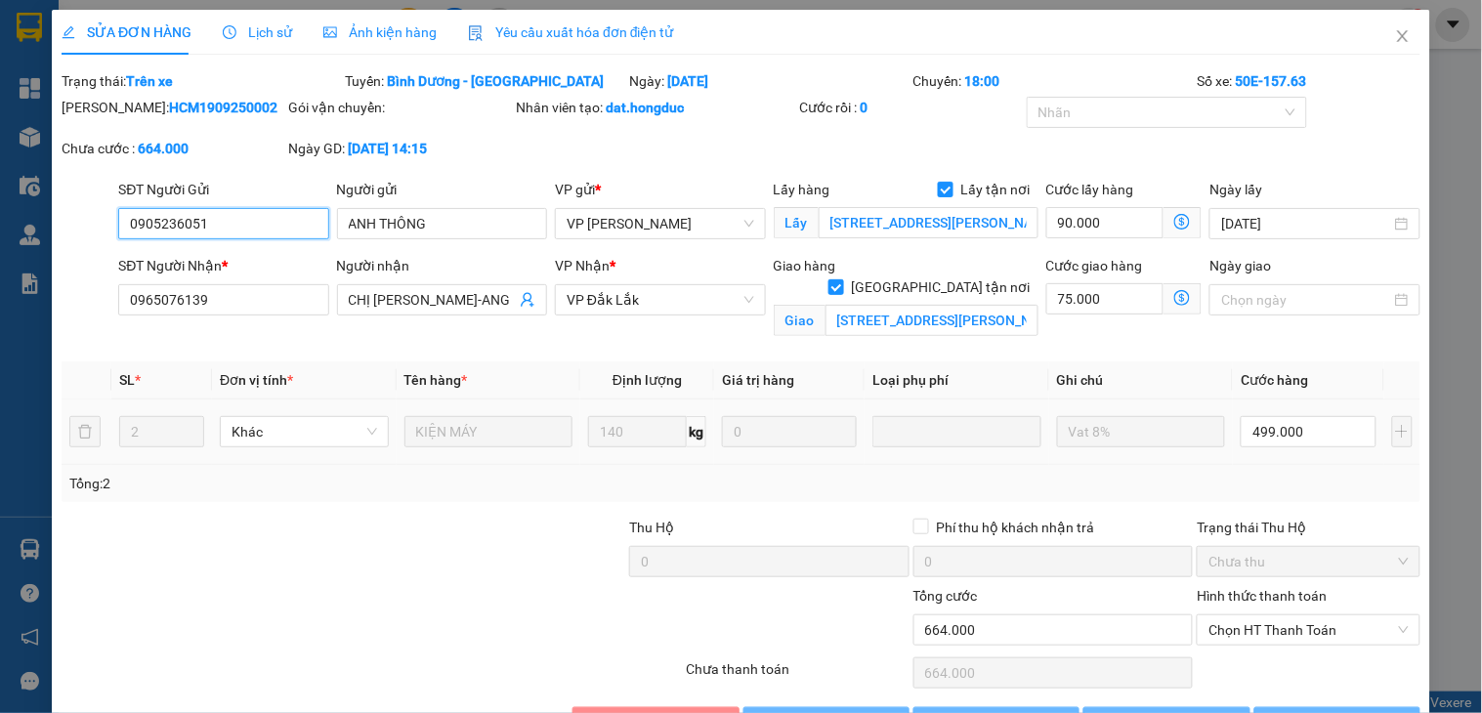
type input "664.000"
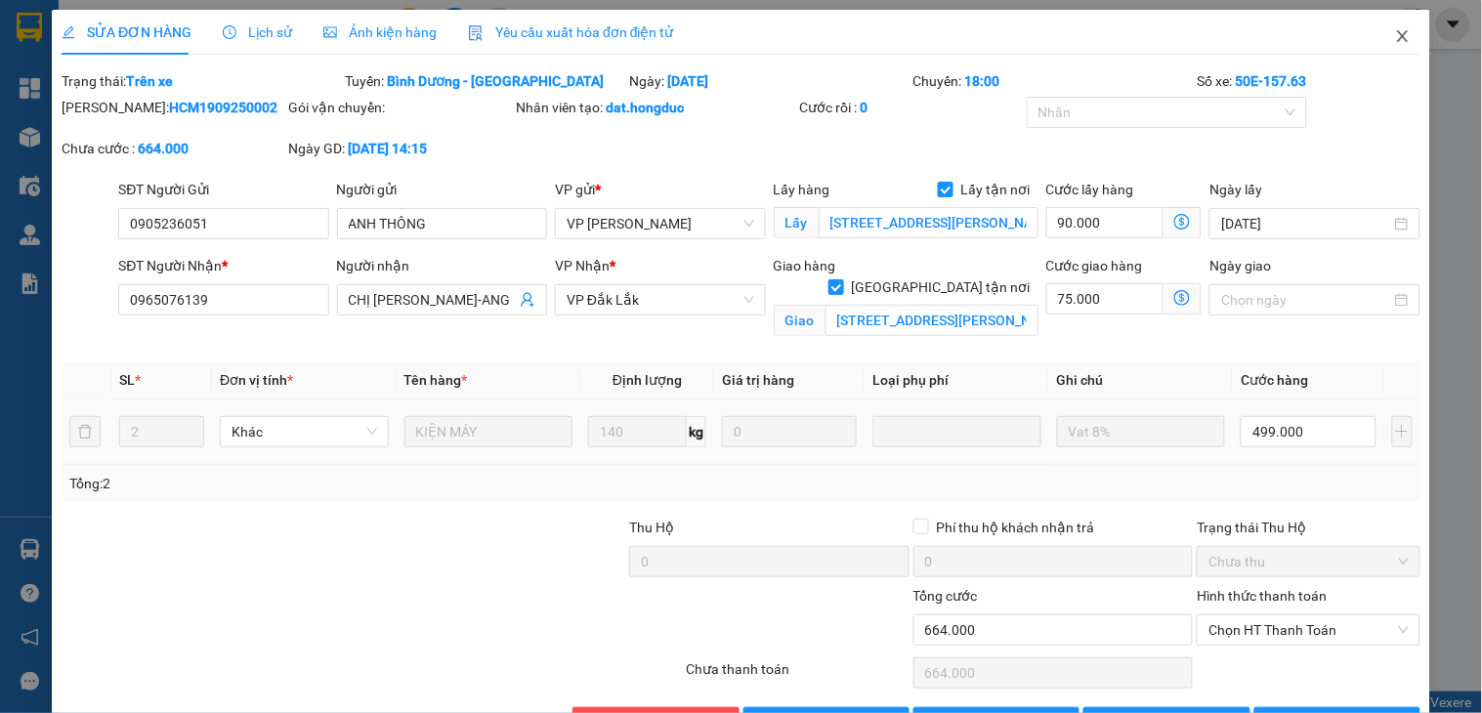
click at [1395, 33] on icon "close" at bounding box center [1403, 36] width 16 height 16
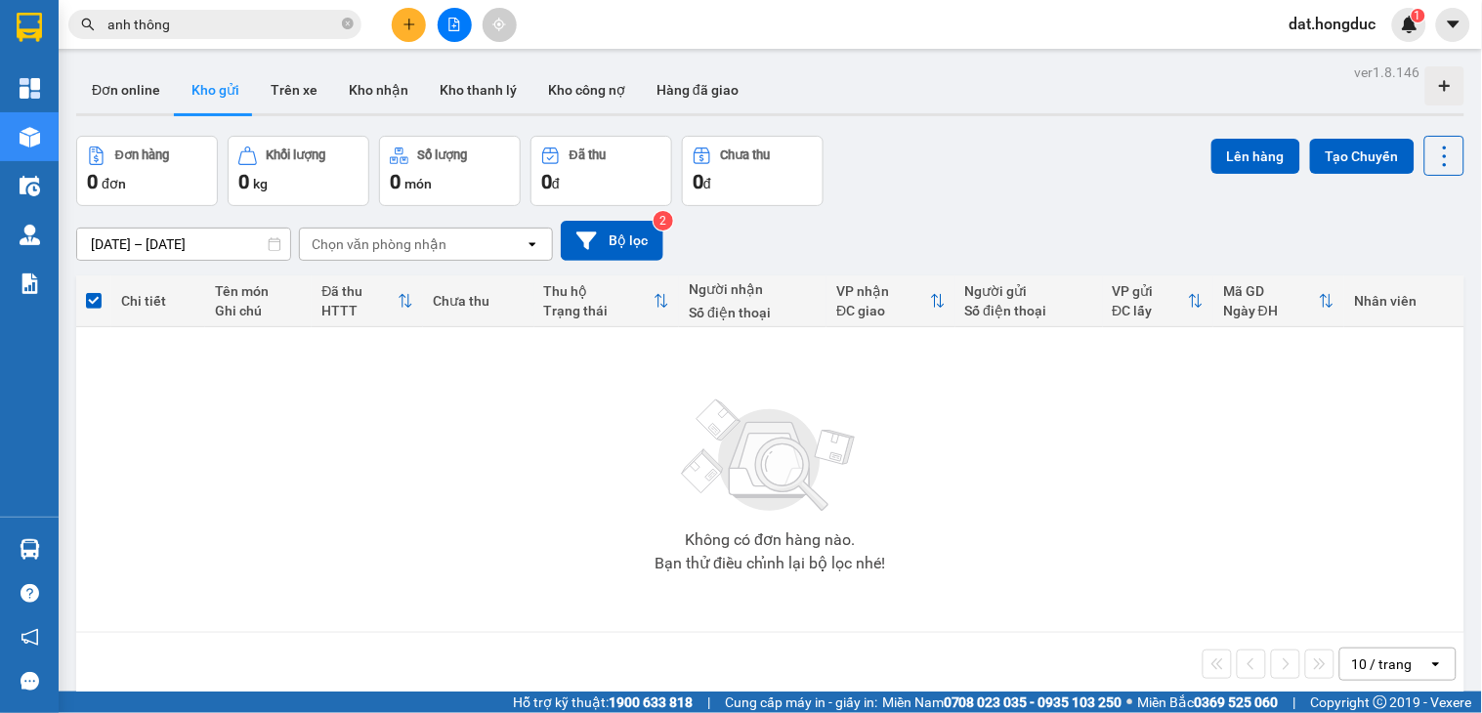
click at [232, 30] on input "anh thông" at bounding box center [222, 24] width 231 height 21
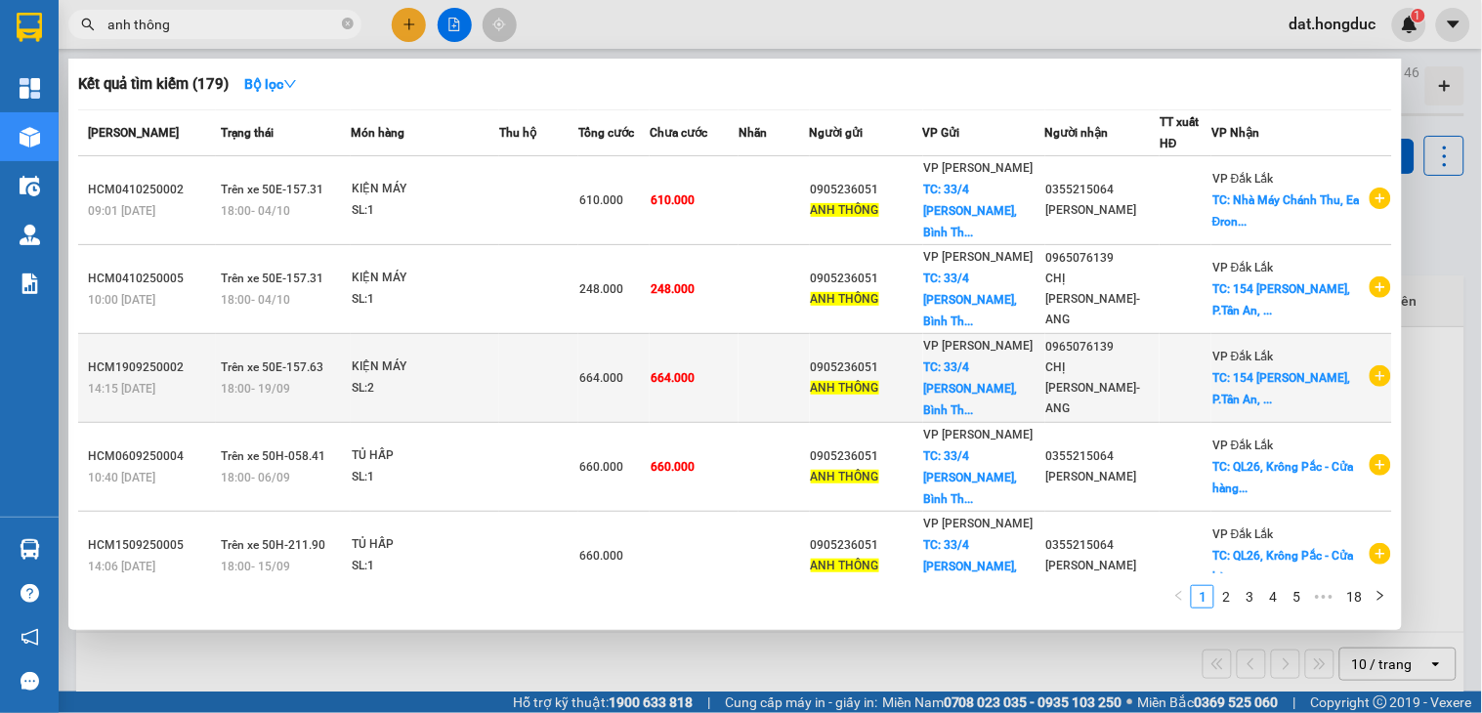
click at [794, 372] on td at bounding box center [774, 378] width 70 height 89
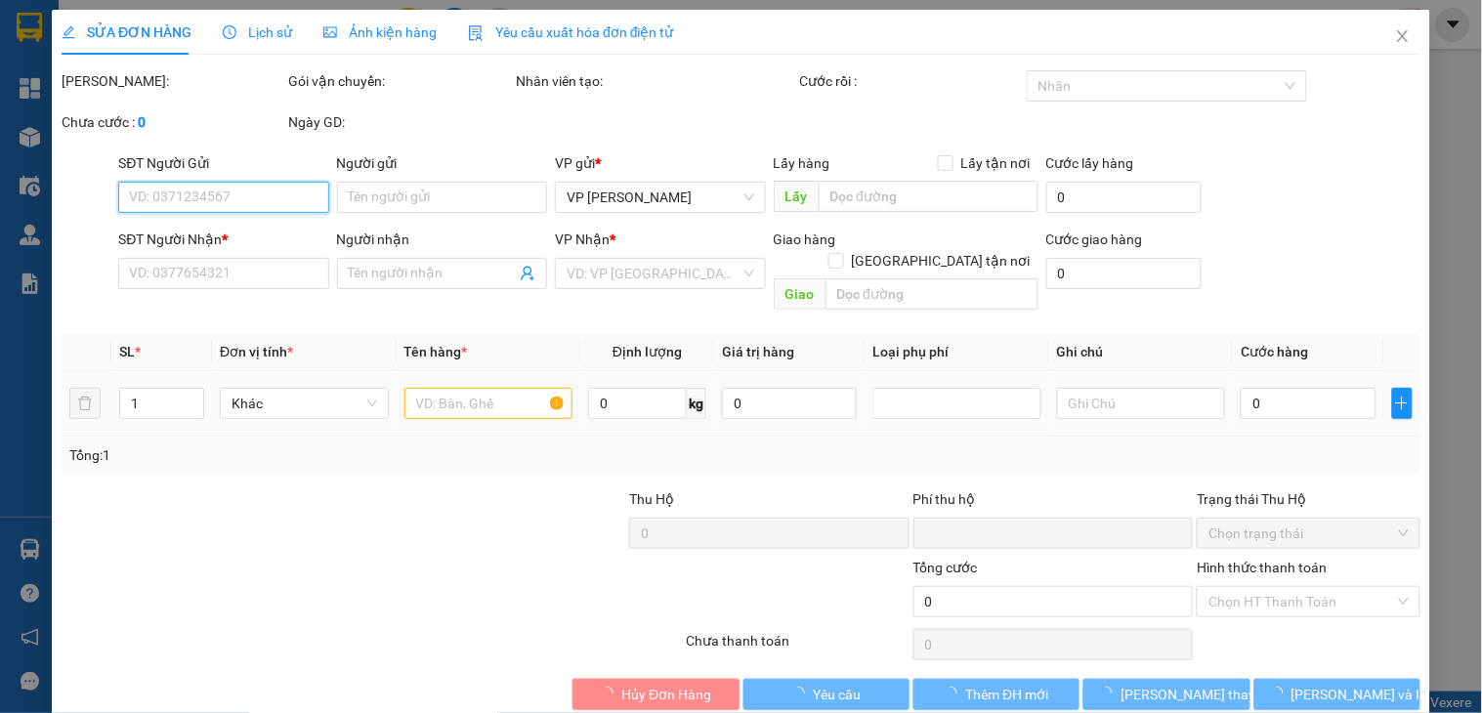
type input "0905236051"
type input "ANH THÔNG"
checkbox input "true"
type input "[STREET_ADDRESS][PERSON_NAME]"
type input "0965076139"
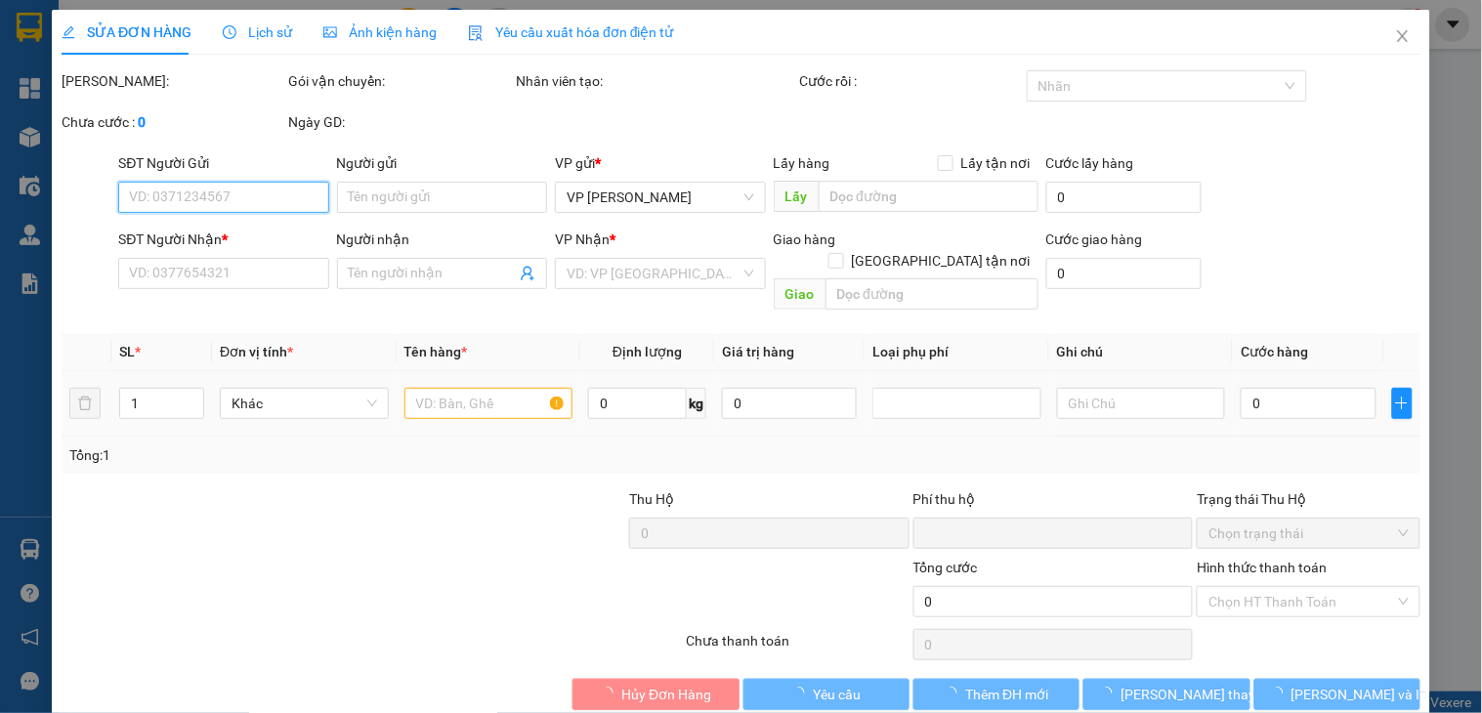
type input "CHỊ [PERSON_NAME]-ANG"
checkbox input "true"
type input "[STREET_ADDRESS][PERSON_NAME]"
type input "0"
type input "664.000"
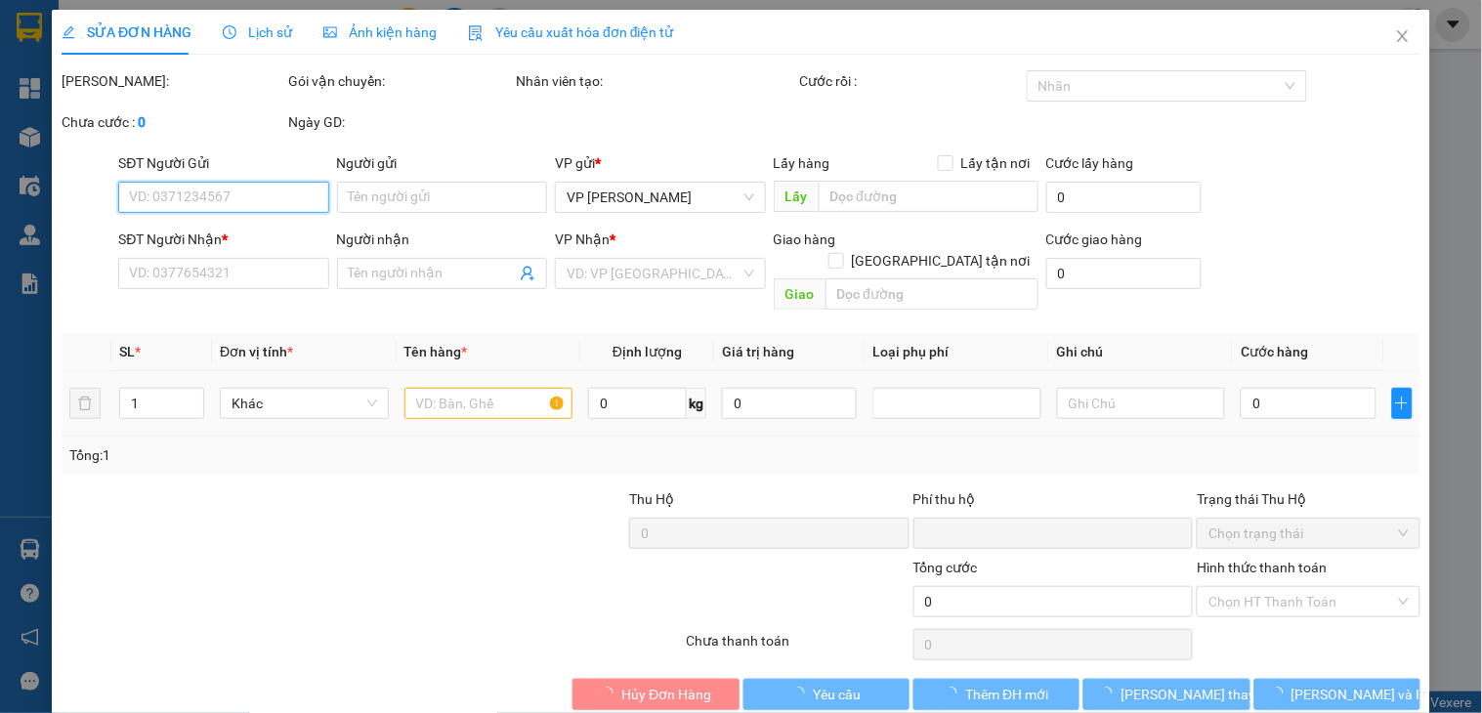
type input "664.000"
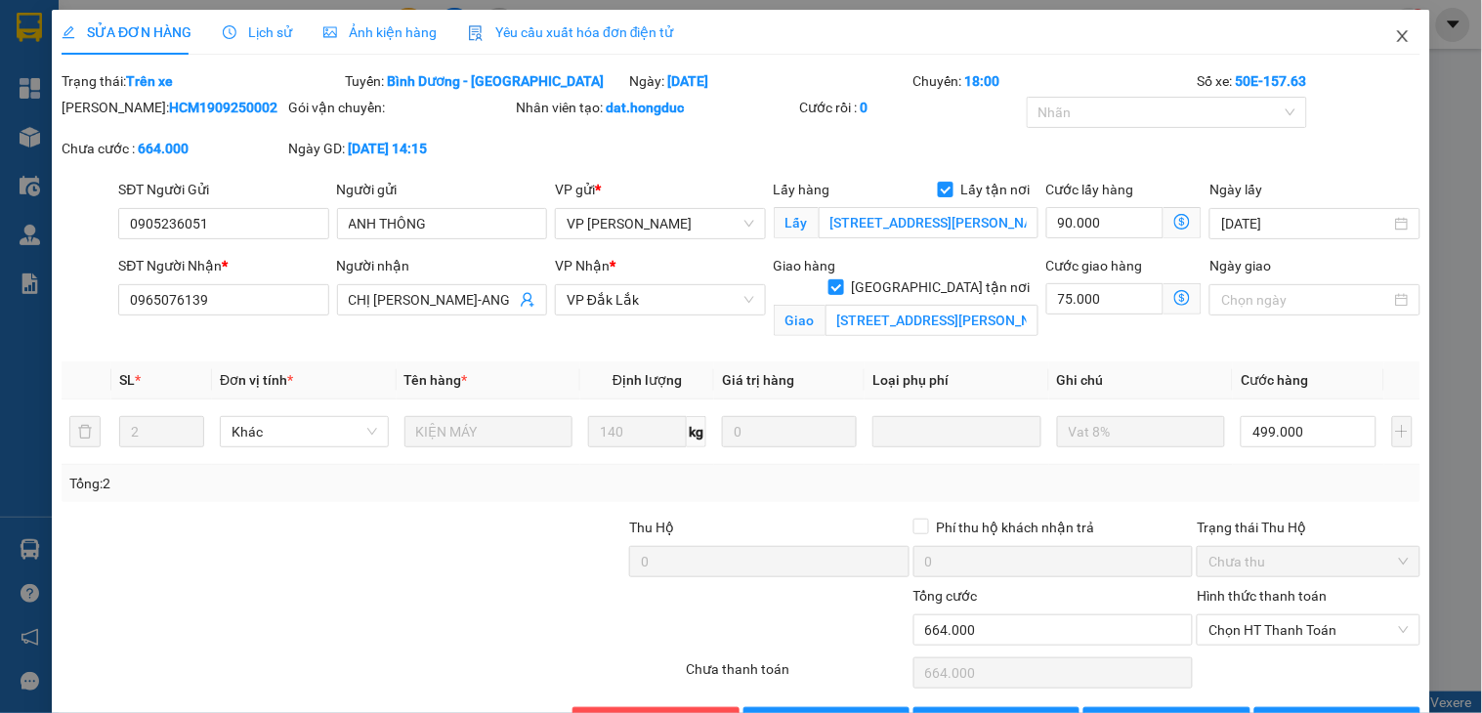
click at [1395, 36] on icon "close" at bounding box center [1403, 36] width 16 height 16
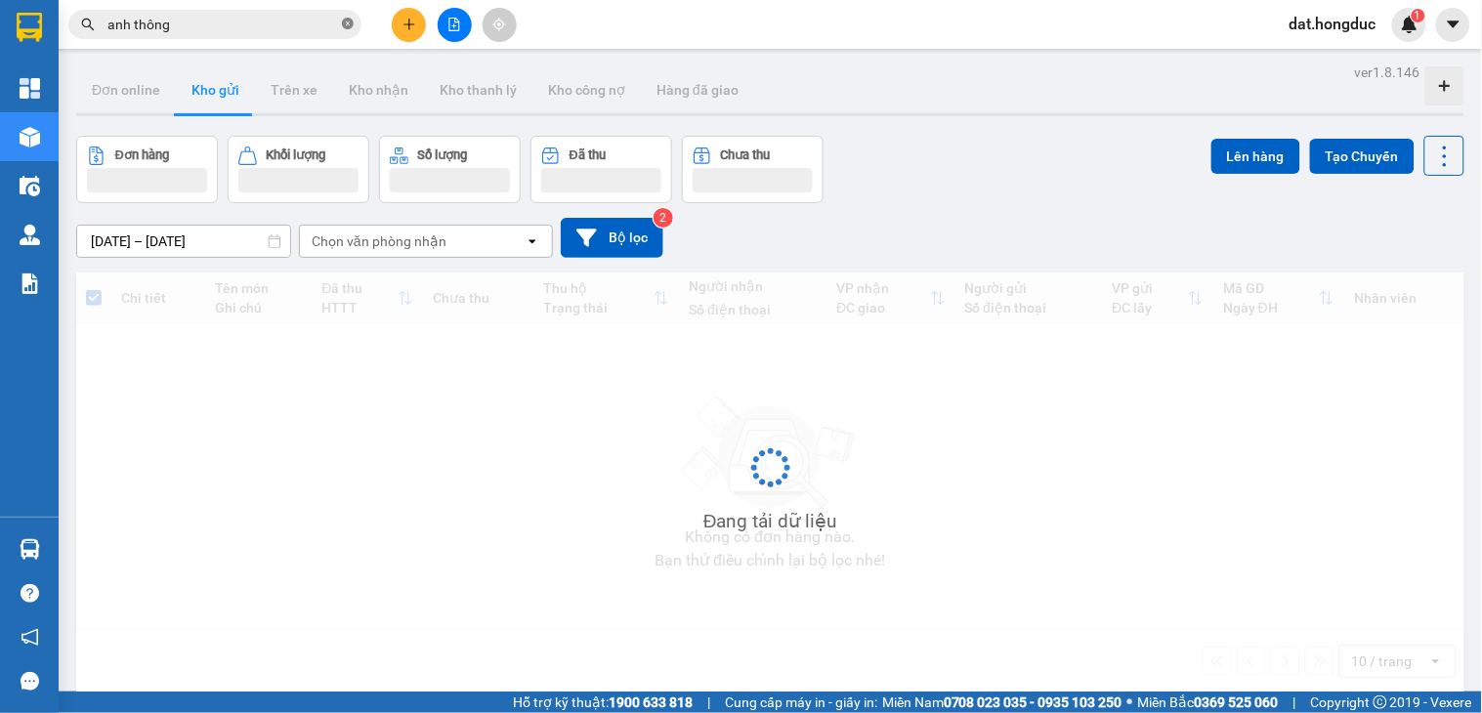
click at [343, 24] on icon "close-circle" at bounding box center [348, 24] width 12 height 12
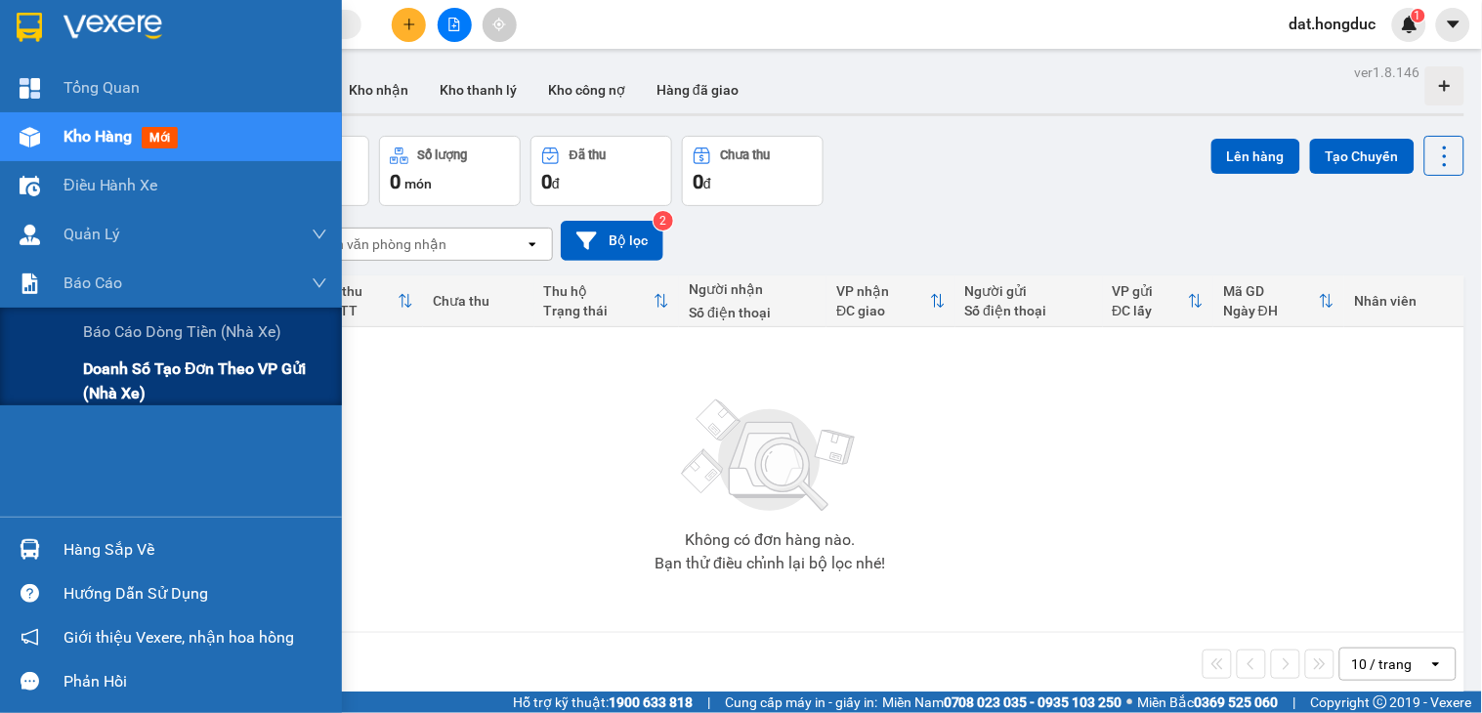
click at [131, 386] on span "Doanh số tạo đơn theo VP gửi (nhà xe)" at bounding box center [205, 381] width 244 height 49
